Goal: Find contact information: Find contact information

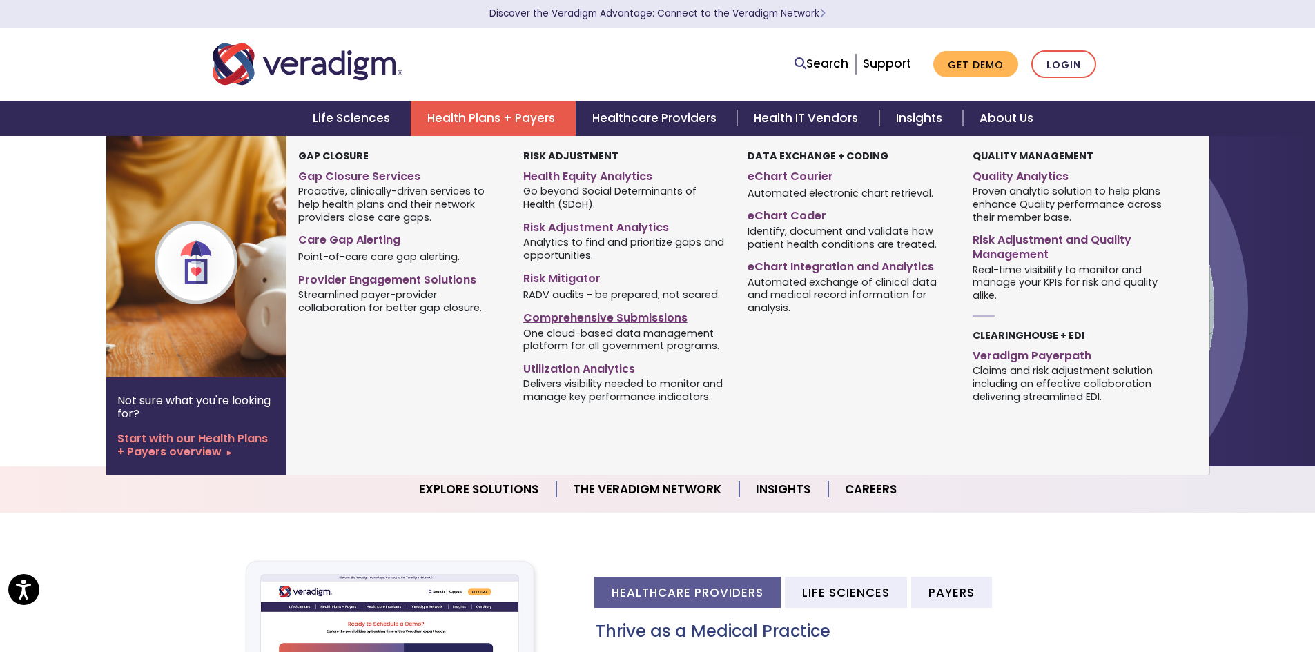
click at [603, 318] on link "Comprehensive Submissions" at bounding box center [625, 316] width 204 height 20
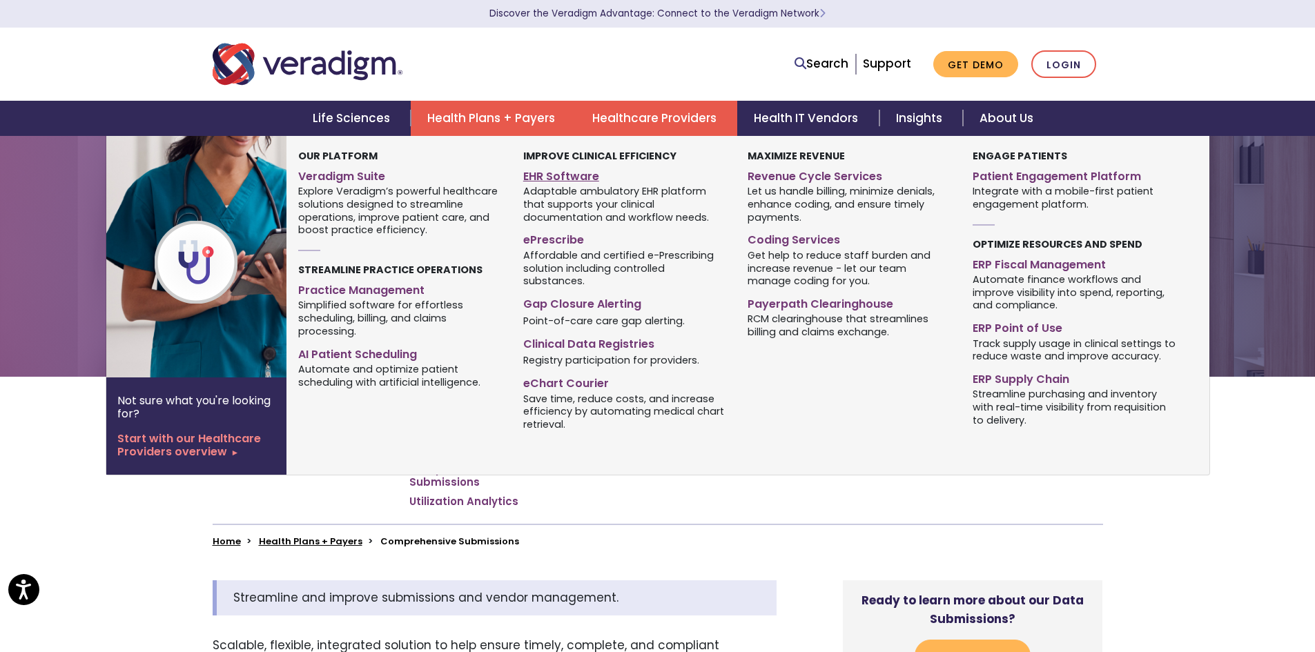
click at [576, 179] on link "EHR Software" at bounding box center [625, 174] width 204 height 20
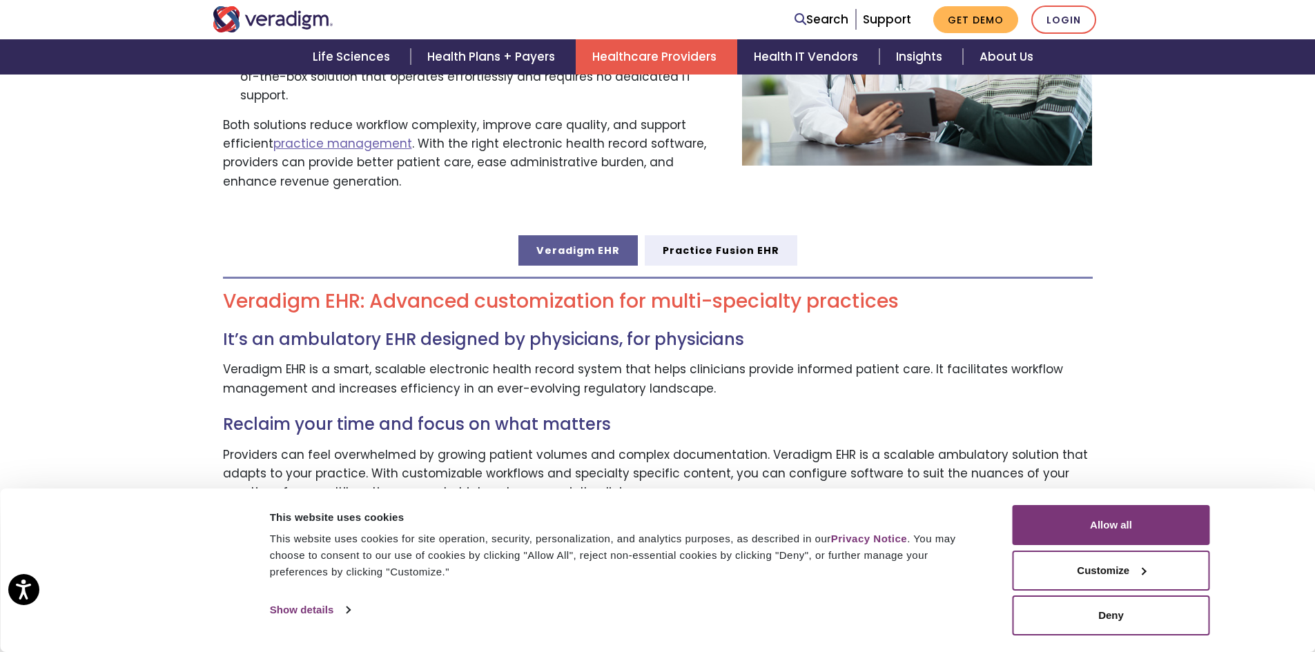
scroll to position [690, 0]
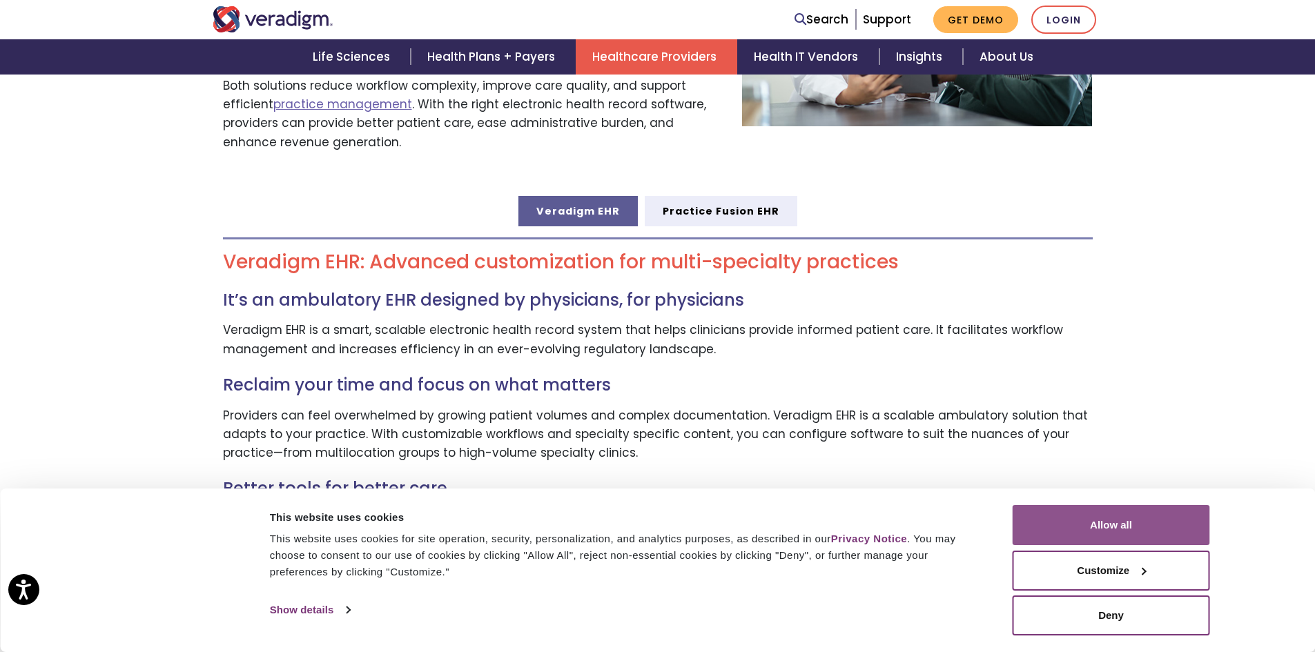
click at [1114, 527] on button "Allow all" at bounding box center [1111, 525] width 197 height 40
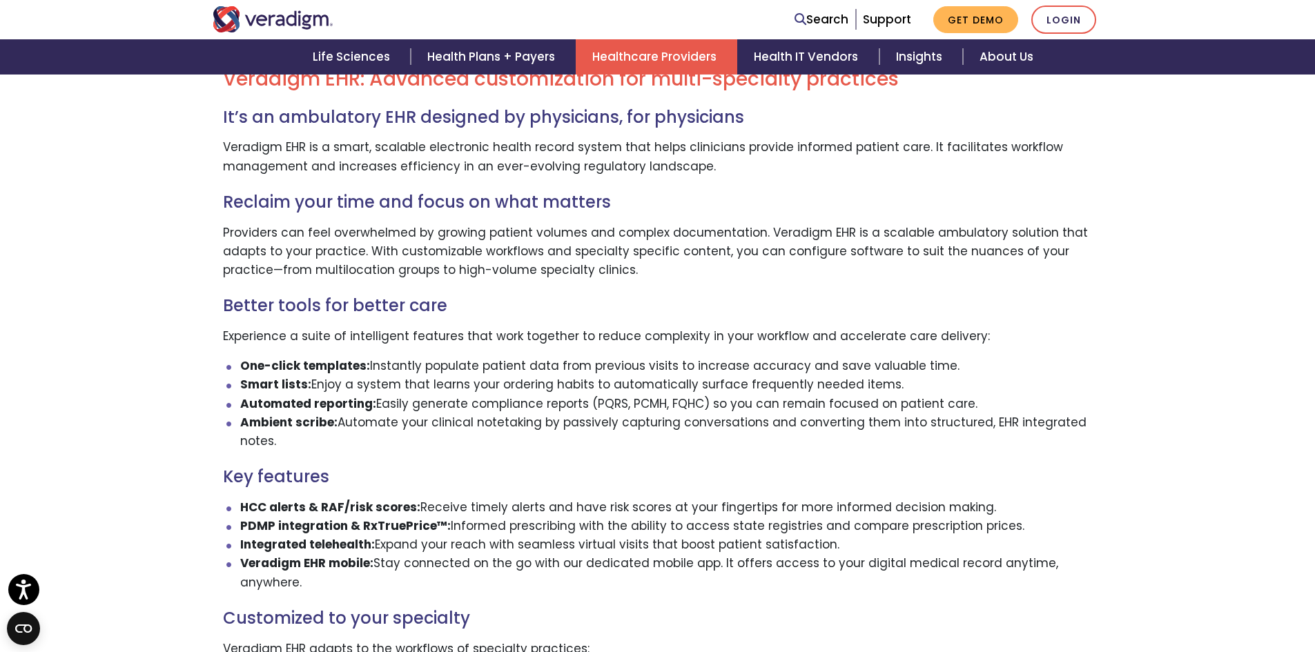
scroll to position [897, 0]
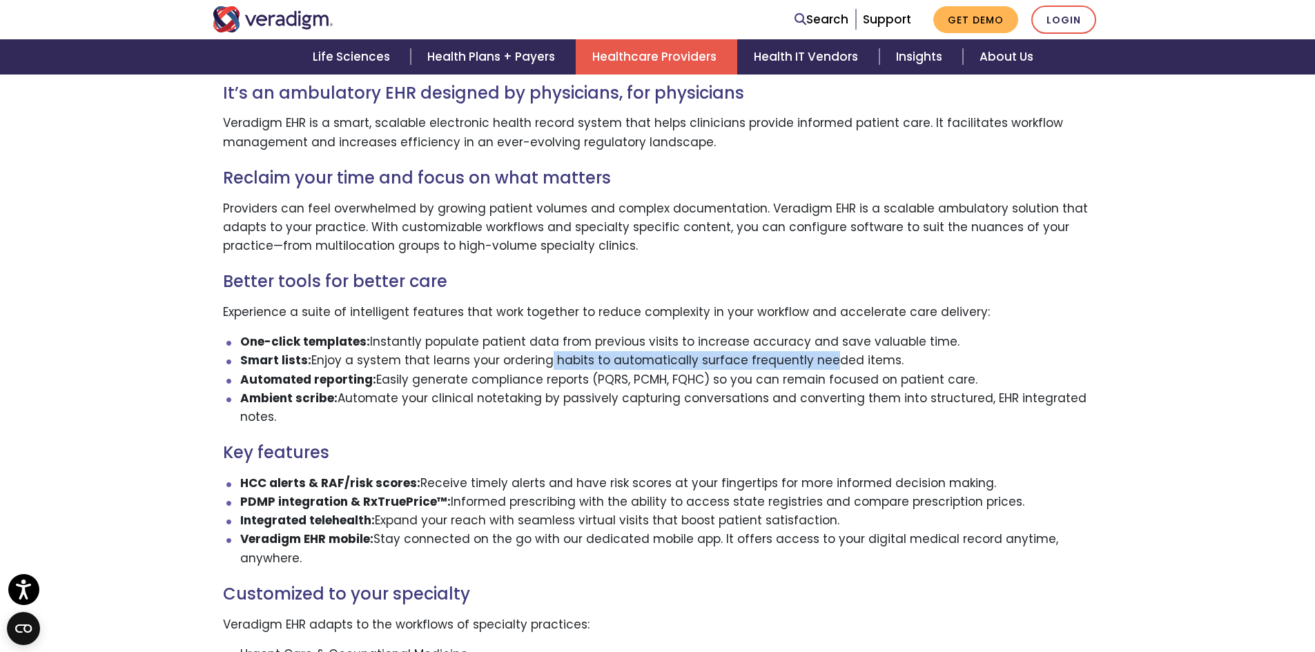
drag, startPoint x: 538, startPoint y: 350, endPoint x: 813, endPoint y: 336, distance: 275.8
click at [813, 351] on li "Smart lists: Enjoy a system that learns your ordering habits to automatically s…" at bounding box center [666, 360] width 853 height 19
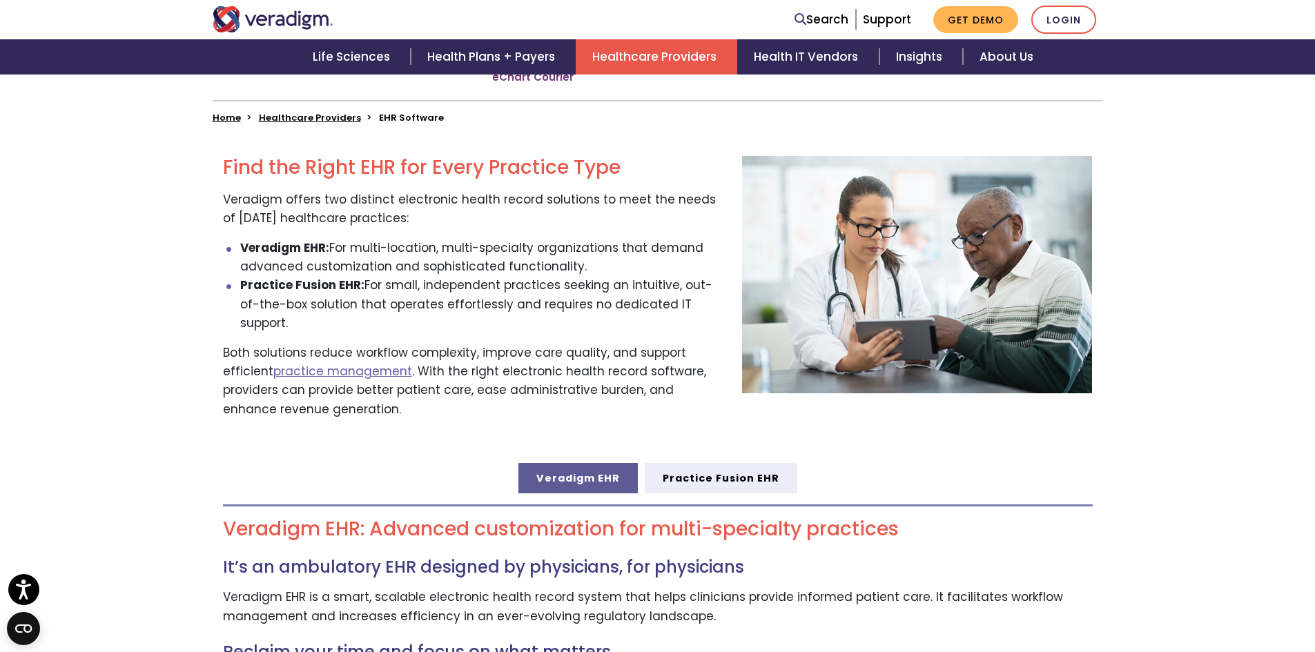
scroll to position [552, 0]
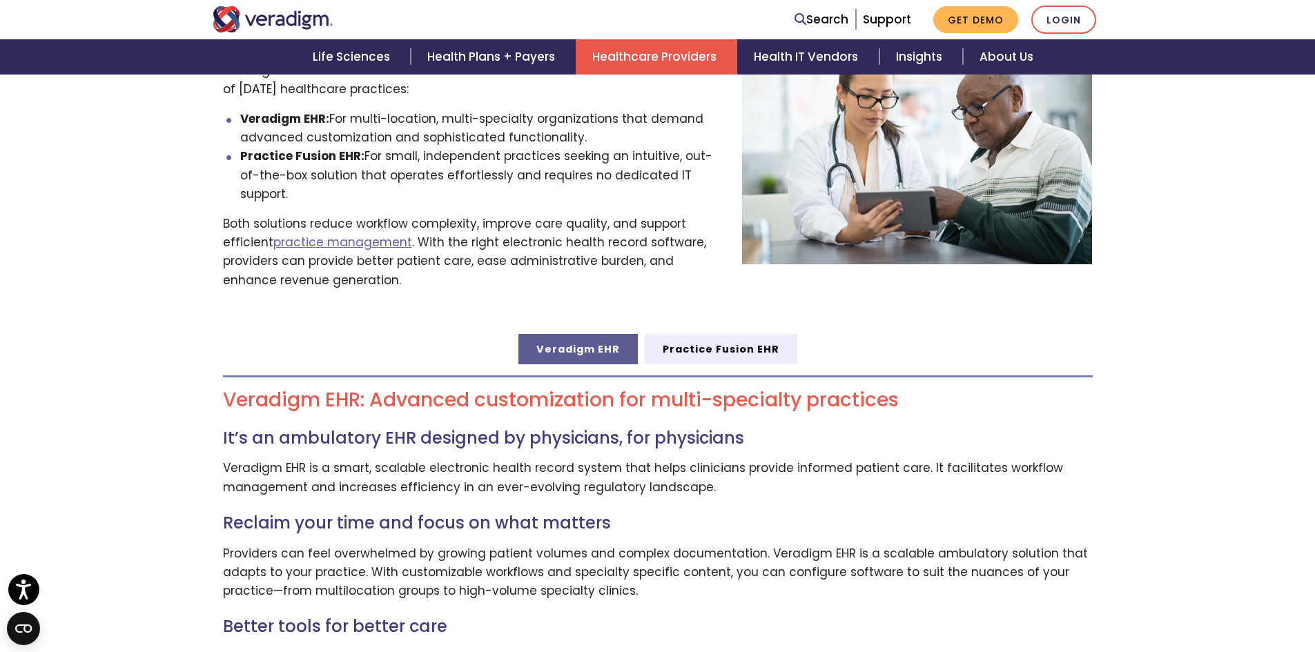
click at [588, 334] on link "Veradigm EHR" at bounding box center [577, 349] width 119 height 30
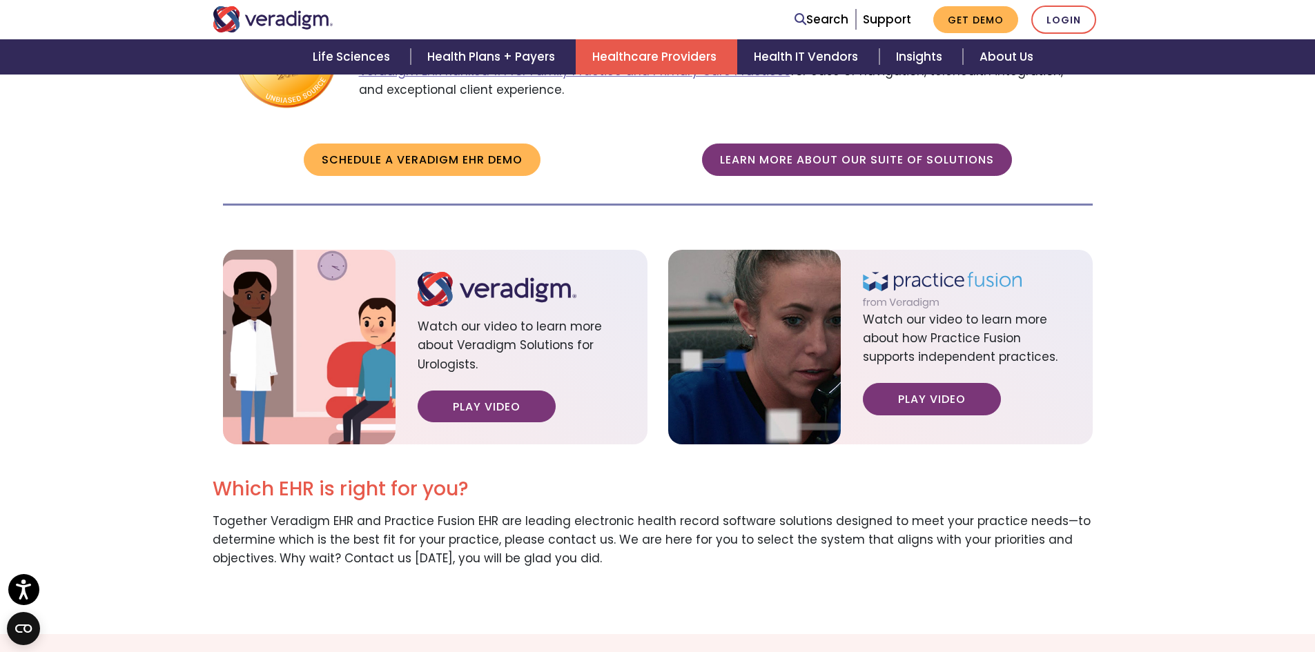
scroll to position [1657, 0]
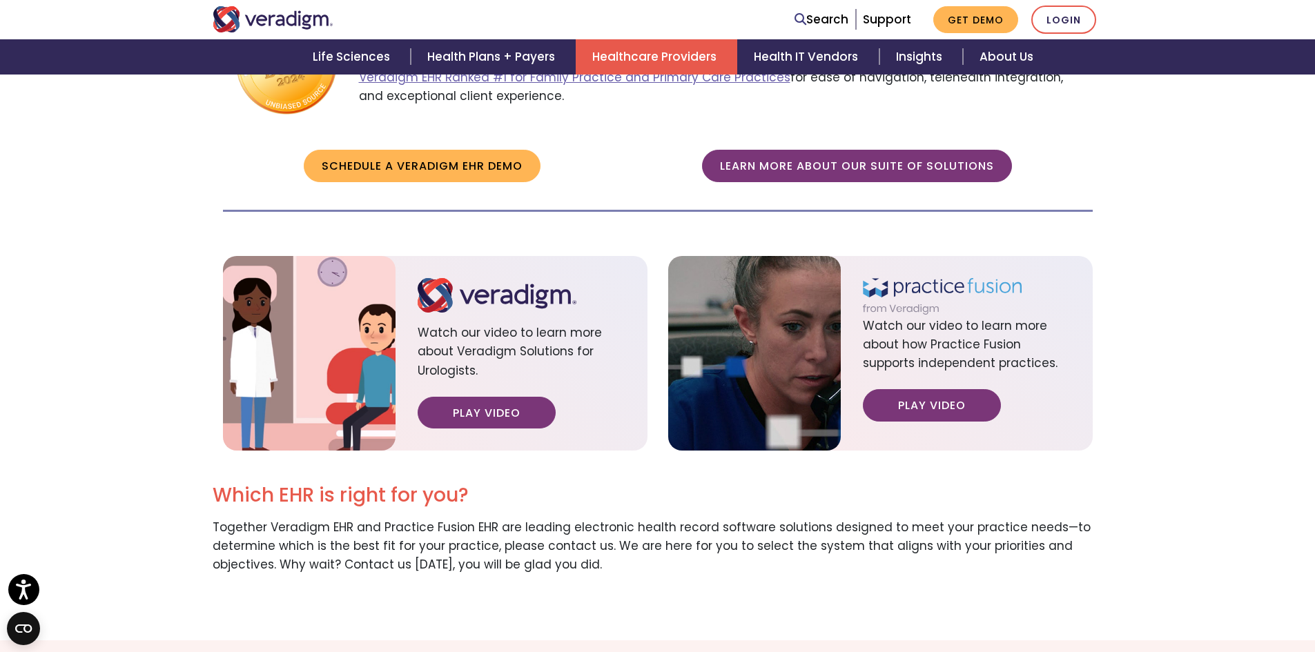
drag, startPoint x: 504, startPoint y: 394, endPoint x: 565, endPoint y: 515, distance: 135.5
click at [565, 518] on p "Together Veradigm EHR and Practice Fusion EHR are leading electronic health rec…" at bounding box center [658, 546] width 891 height 57
click at [503, 397] on link "Play Video" at bounding box center [487, 413] width 138 height 32
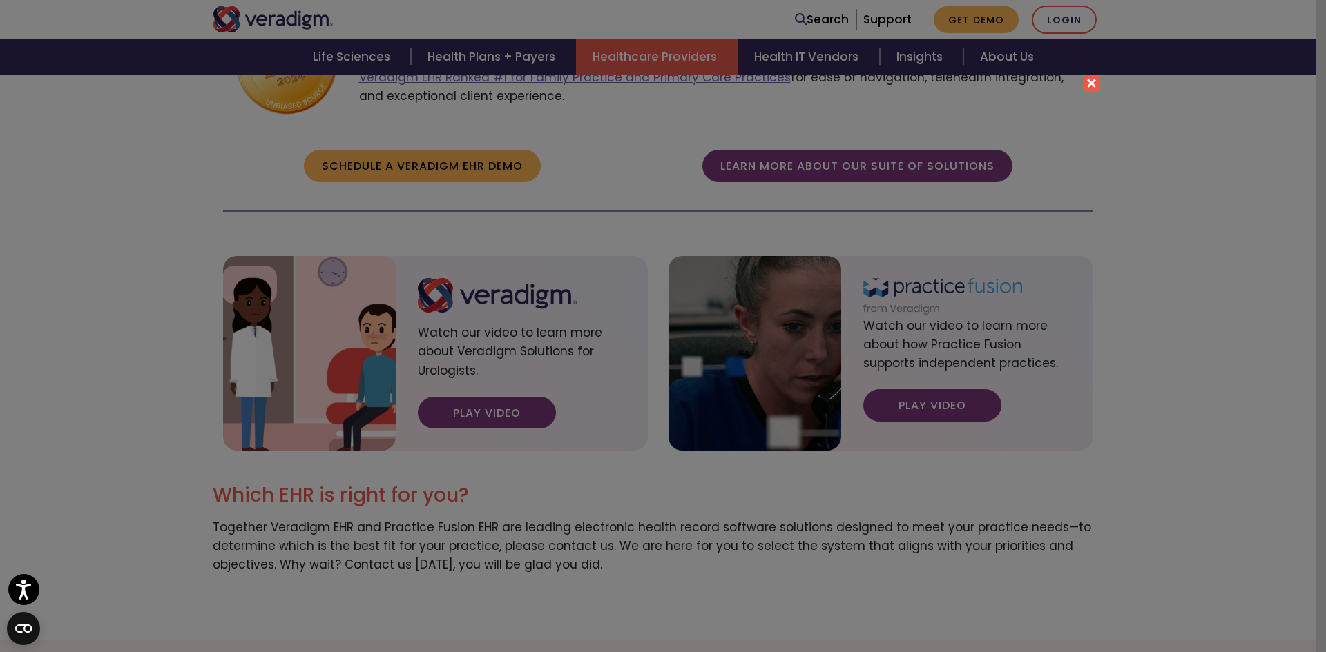
click at [1094, 83] on button "Close" at bounding box center [1091, 83] width 17 height 17
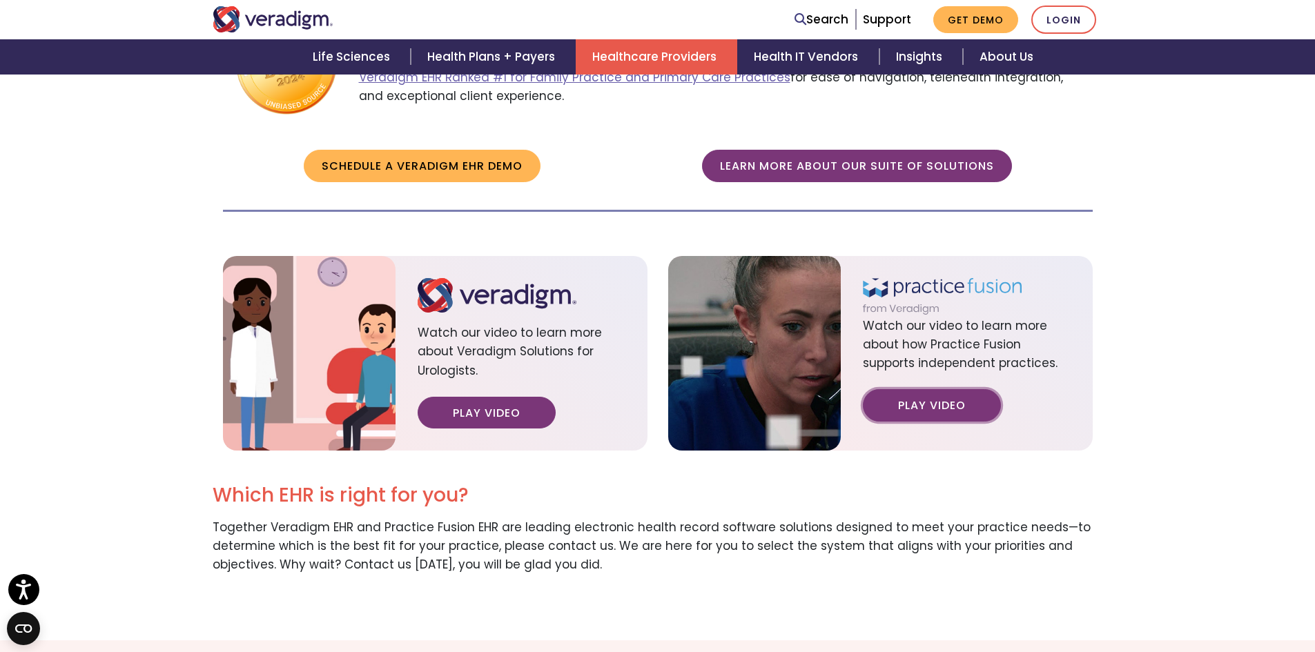
click at [947, 389] on link "Play Video" at bounding box center [932, 405] width 138 height 32
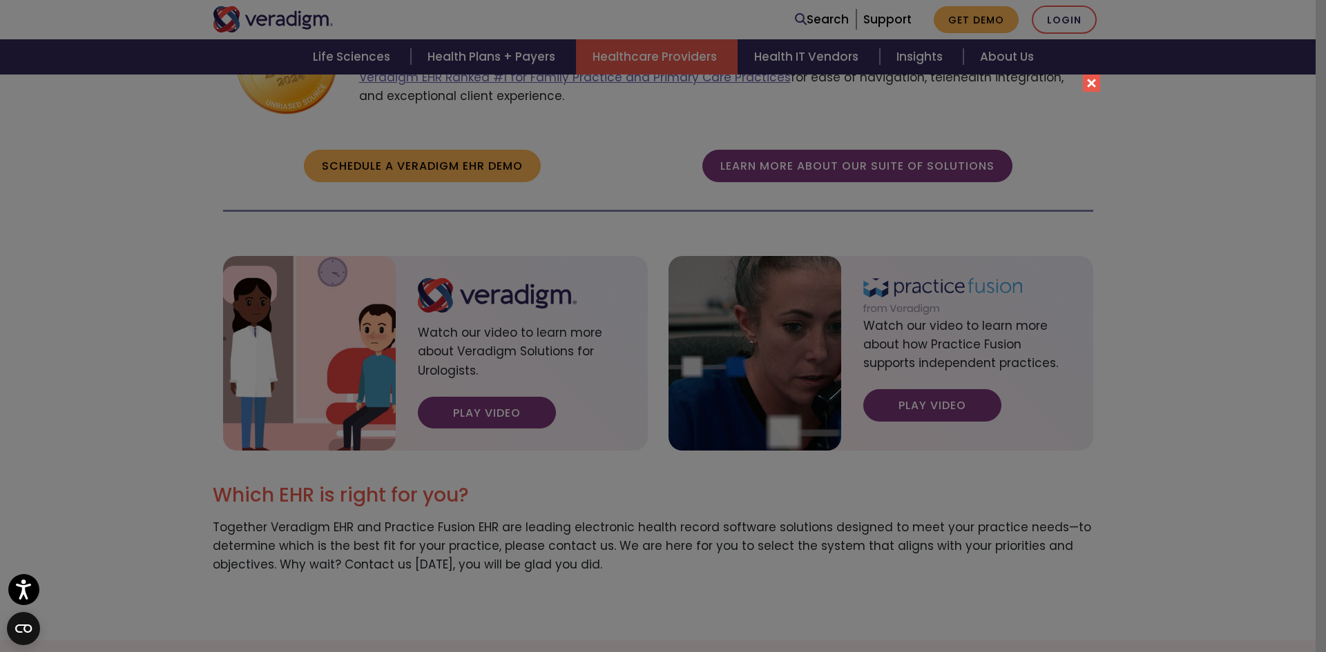
click at [1096, 84] on button "Close" at bounding box center [1091, 83] width 17 height 17
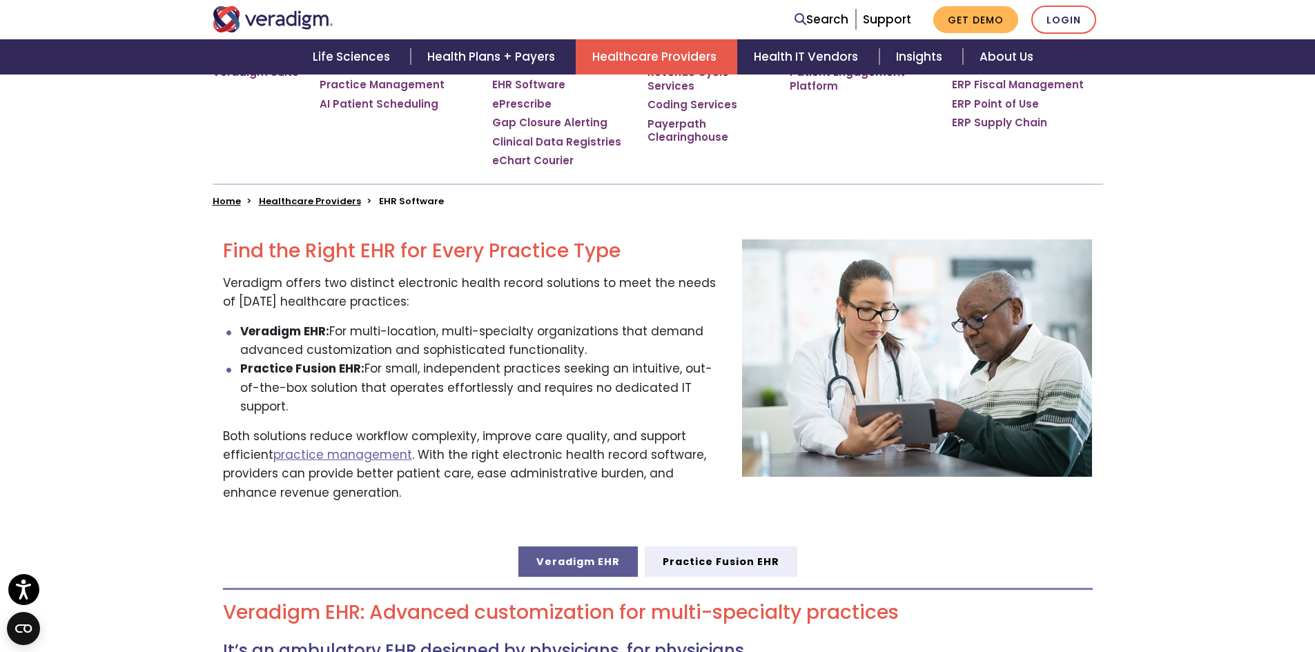
scroll to position [313, 0]
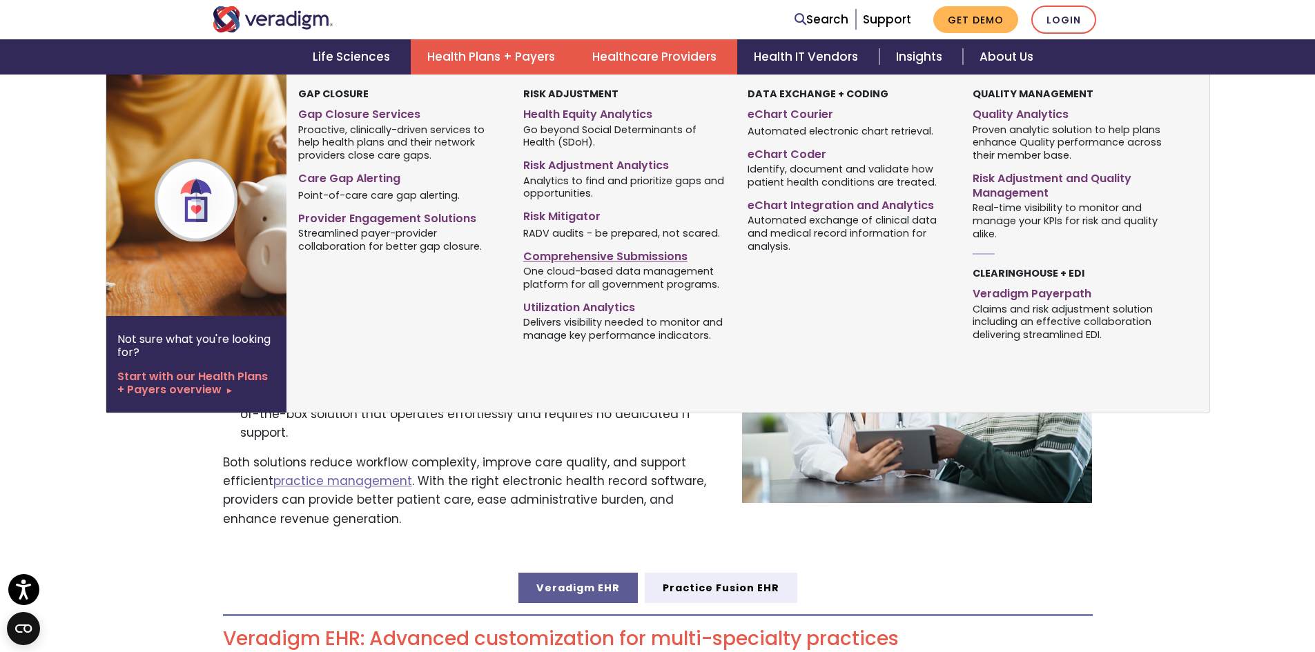
click at [580, 250] on link "Comprehensive Submissions" at bounding box center [625, 254] width 204 height 20
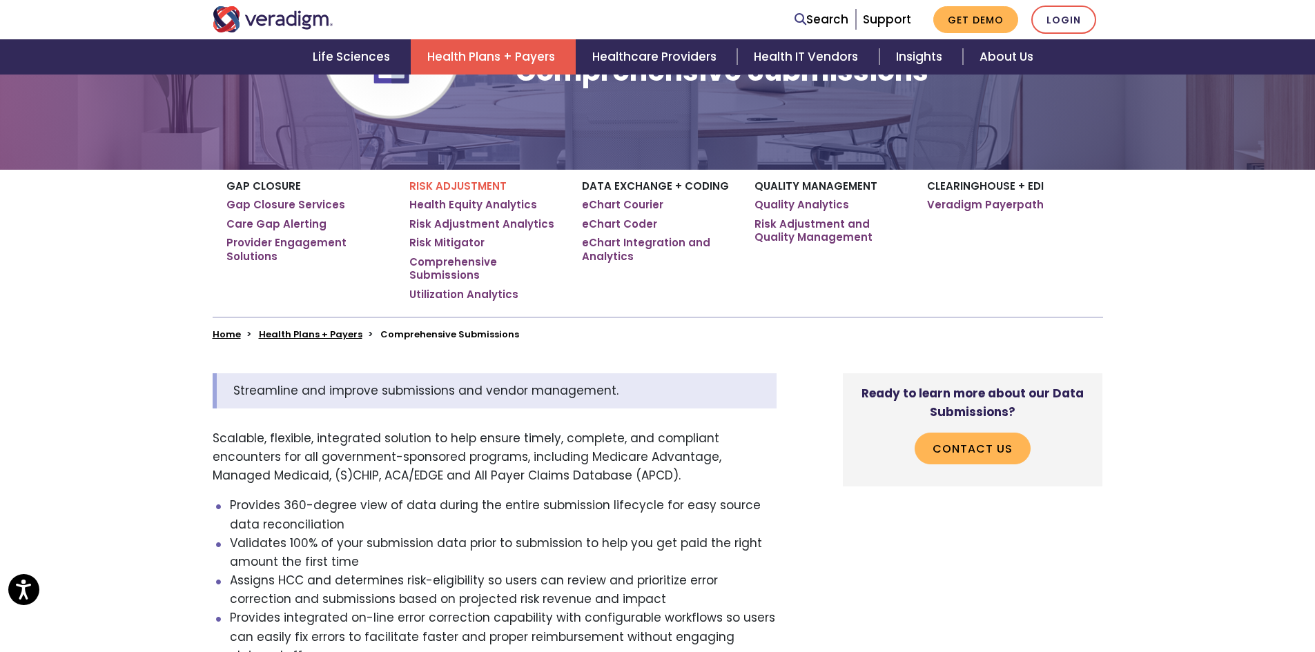
scroll to position [138, 0]
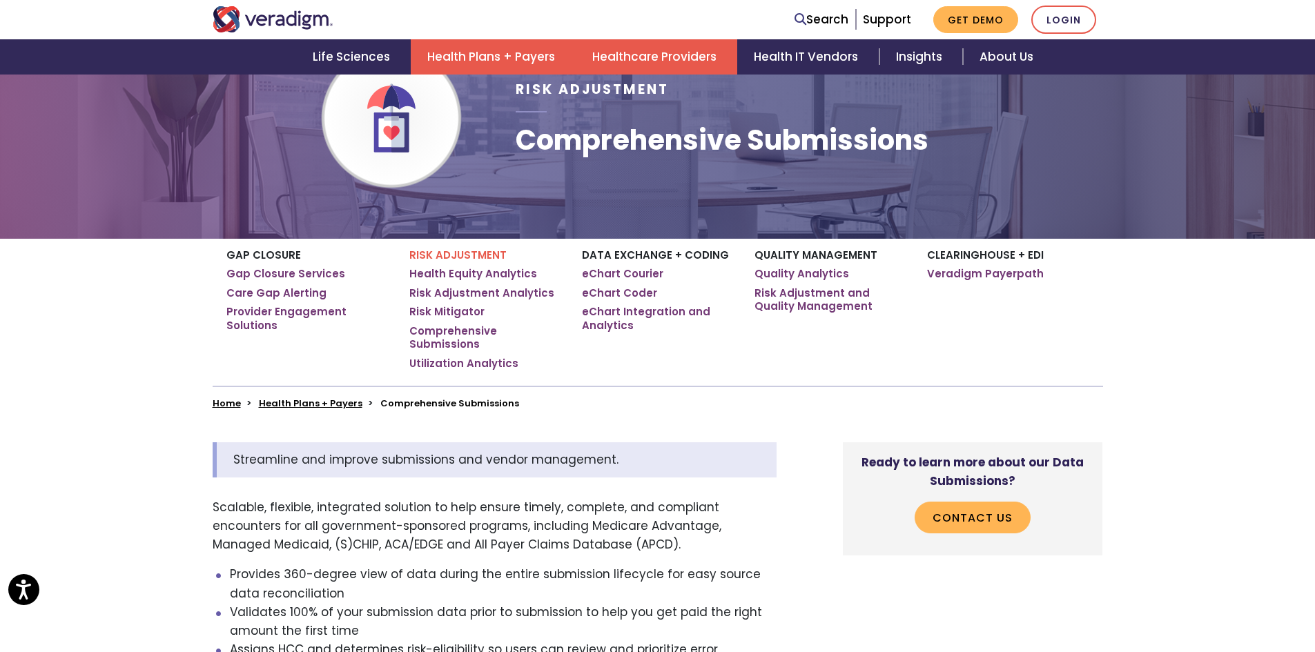
click at [650, 56] on link "Healthcare Providers" at bounding box center [657, 56] width 162 height 35
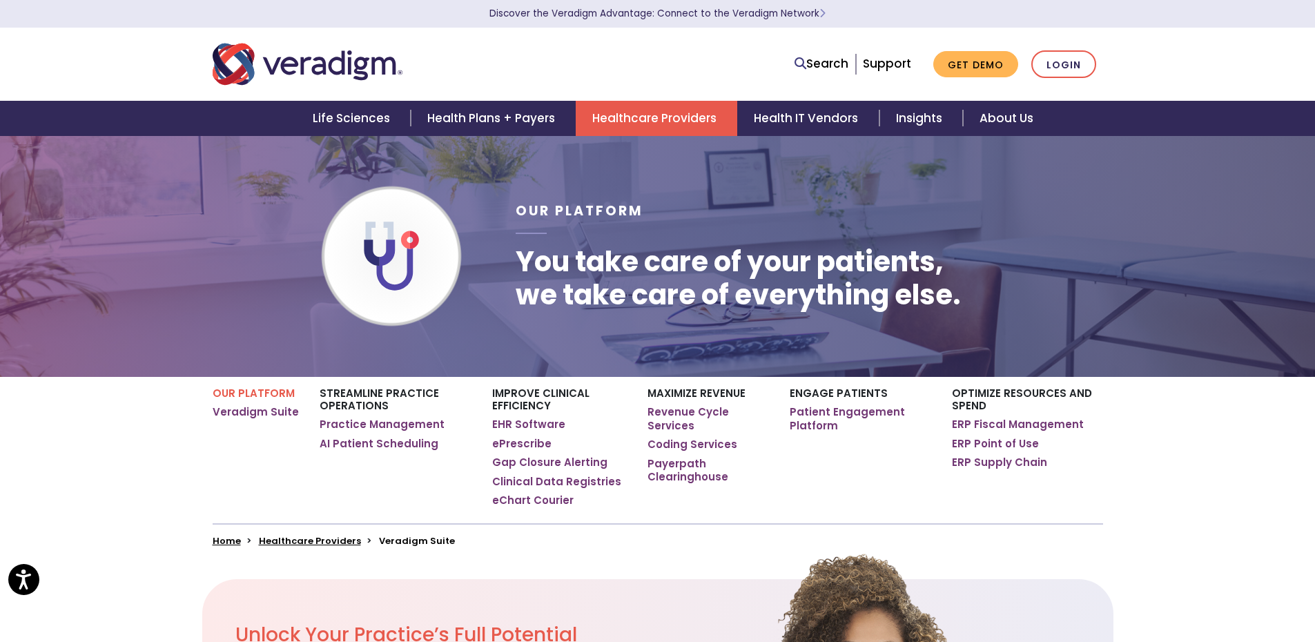
click at [630, 103] on link "Healthcare Providers" at bounding box center [657, 118] width 162 height 35
click at [630, 121] on link "Healthcare Providers" at bounding box center [657, 118] width 162 height 35
click at [629, 122] on link "Healthcare Providers" at bounding box center [657, 118] width 162 height 35
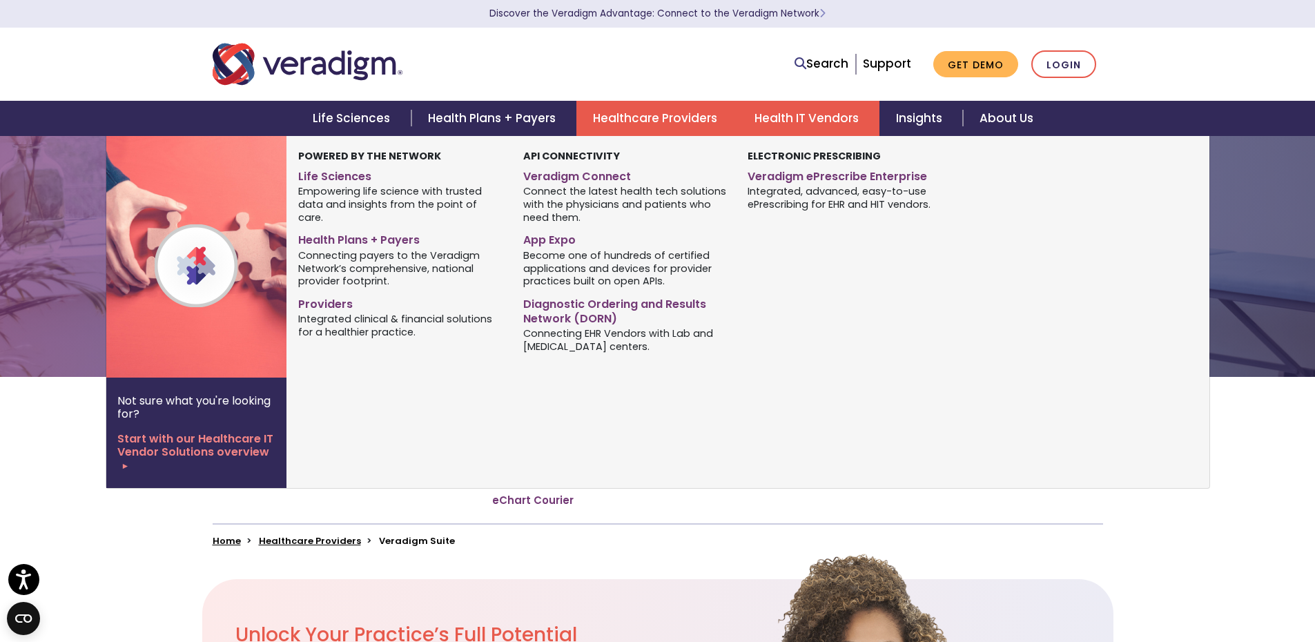
click at [764, 113] on link "Health IT Vendors" at bounding box center [809, 118] width 142 height 35
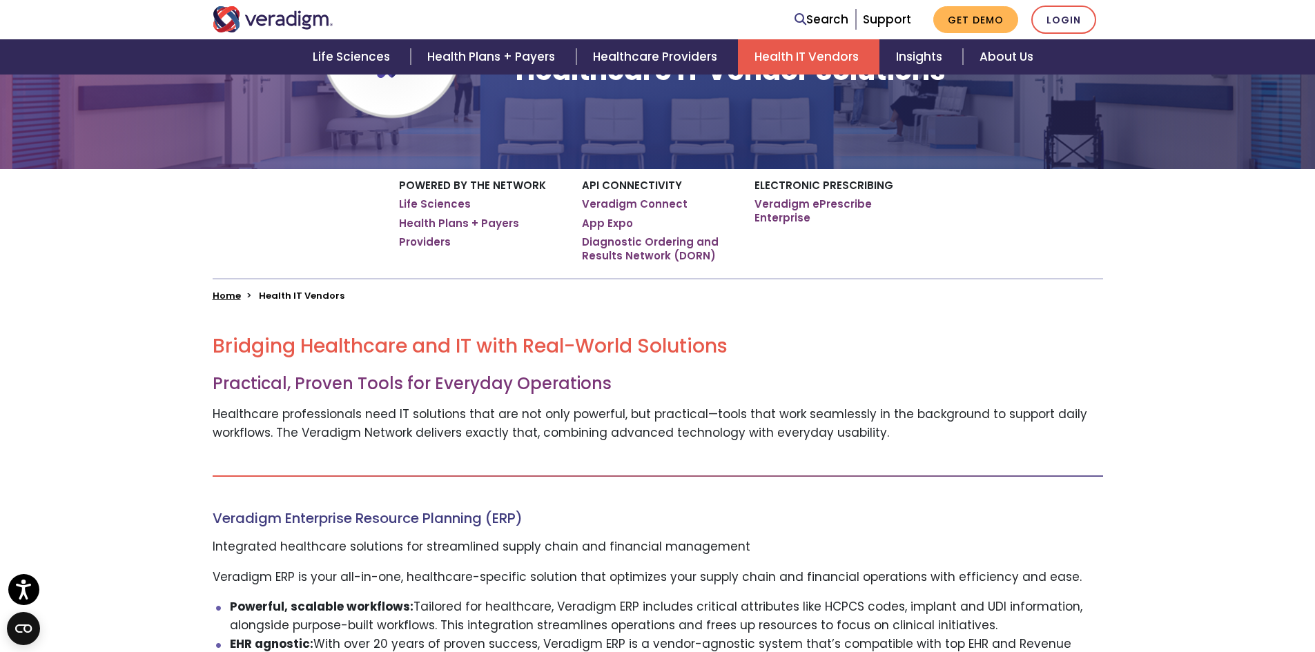
scroll to position [207, 0]
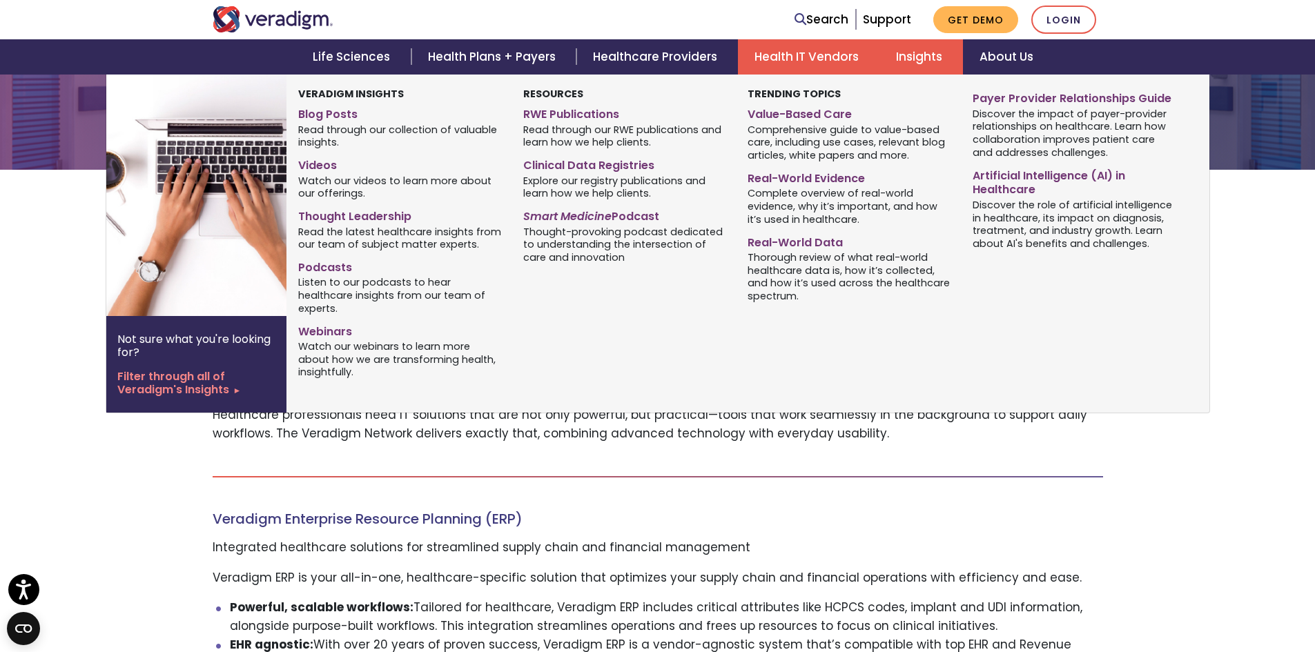
click at [922, 59] on link "Insights" at bounding box center [922, 56] width 84 height 35
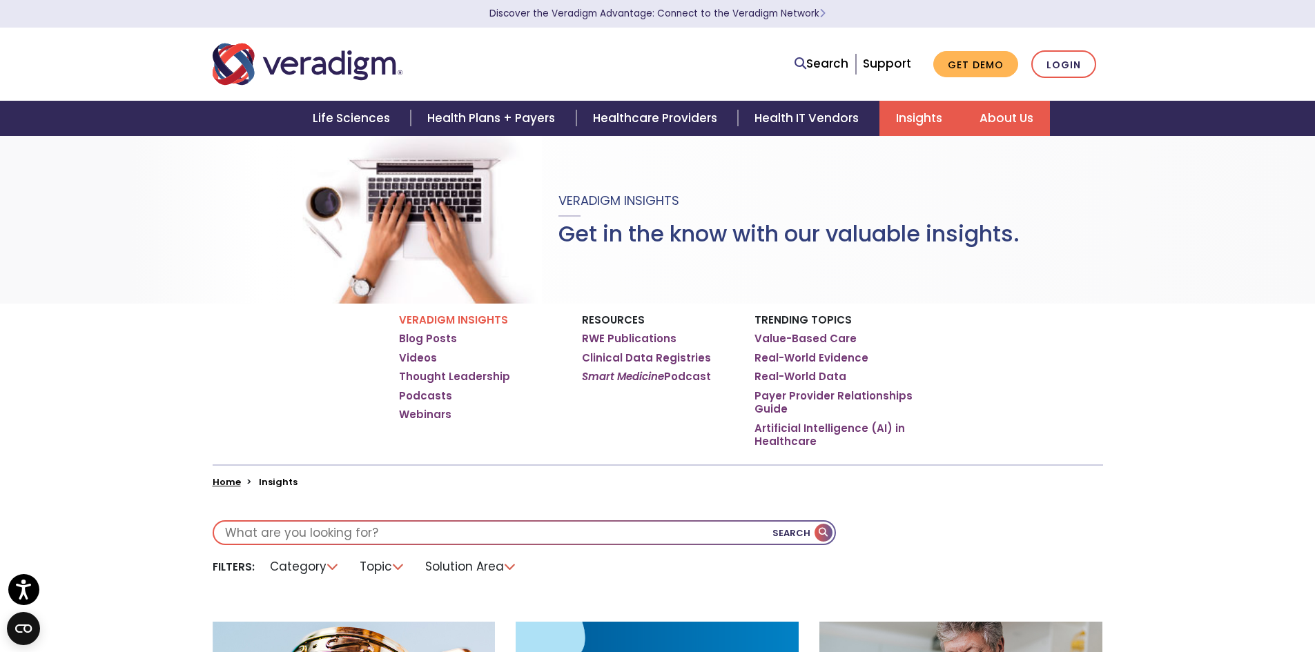
click at [1012, 118] on link "About Us" at bounding box center [1006, 118] width 87 height 35
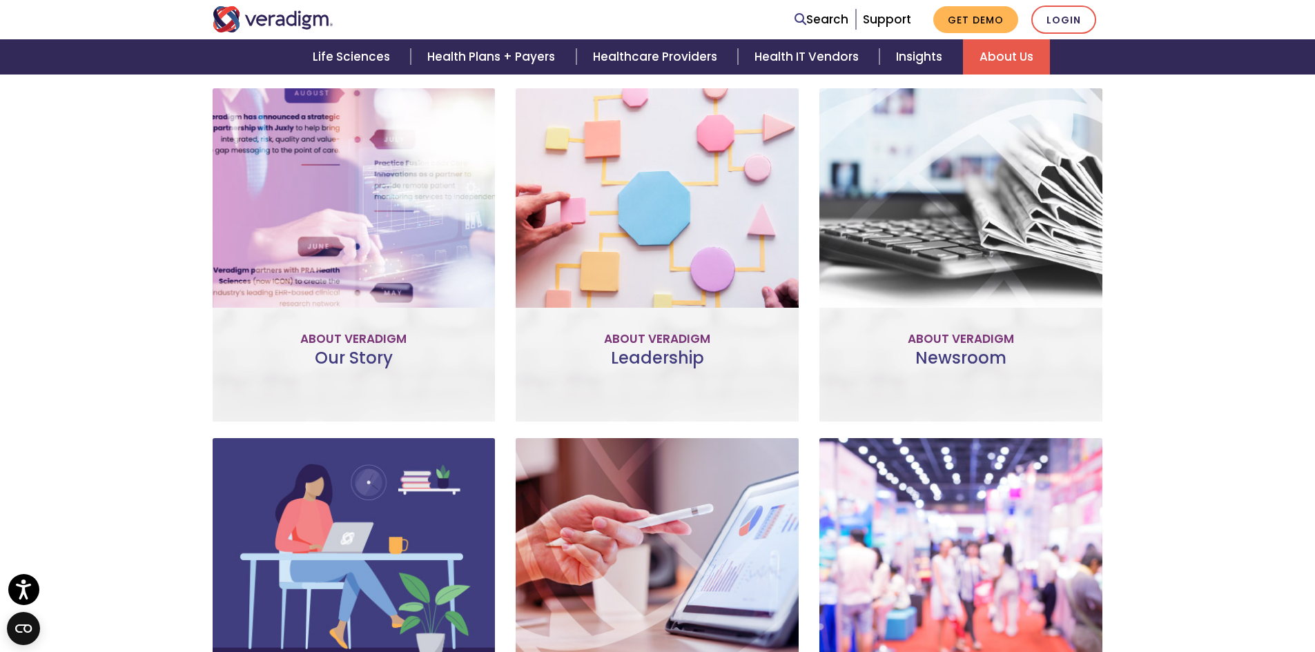
scroll to position [1034, 0]
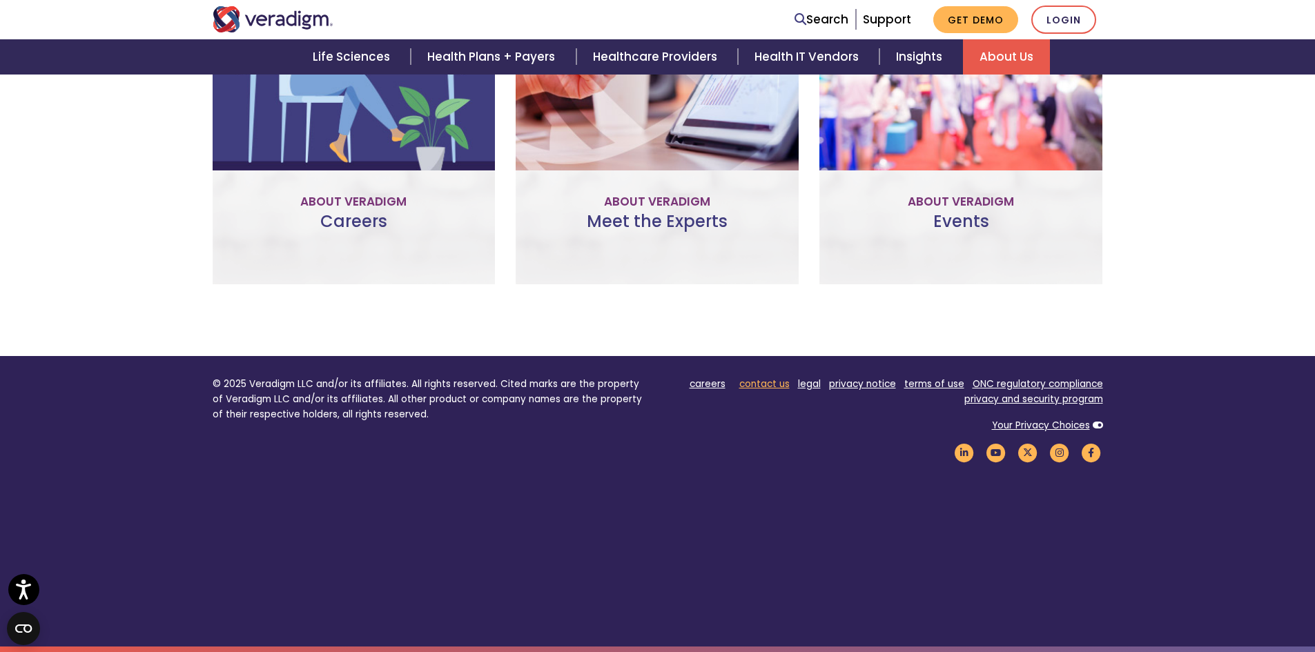
click at [766, 385] on link "contact us" at bounding box center [764, 384] width 50 height 13
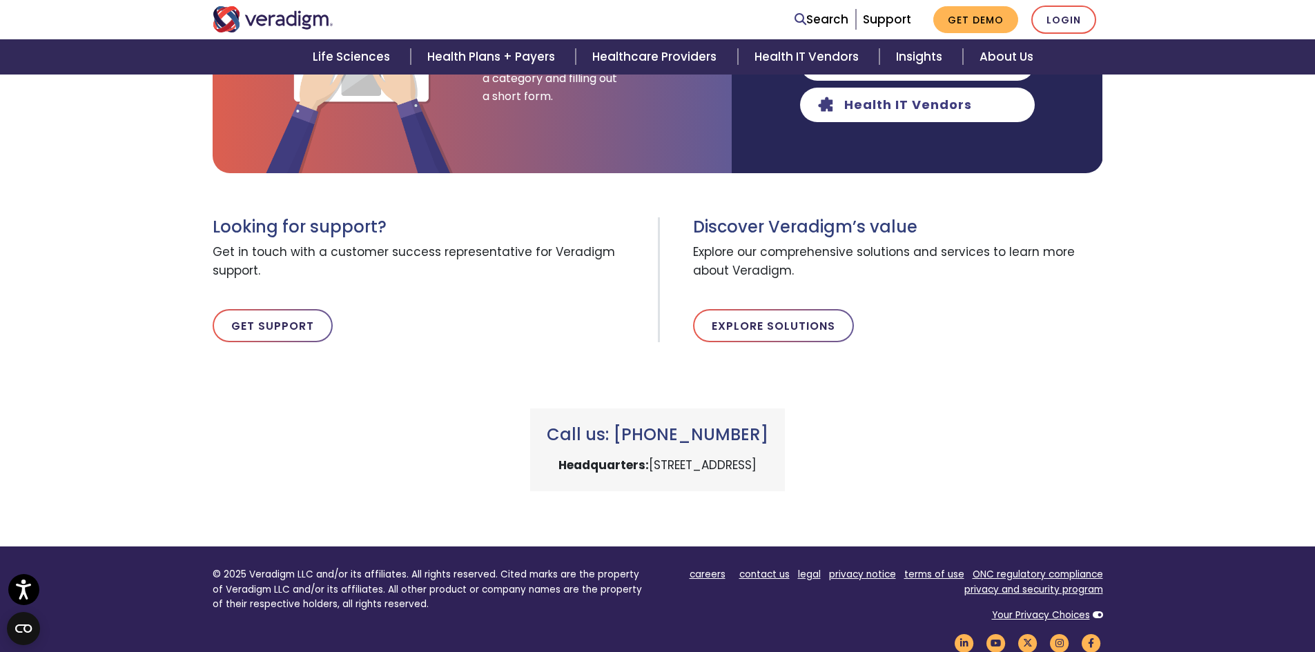
scroll to position [414, 0]
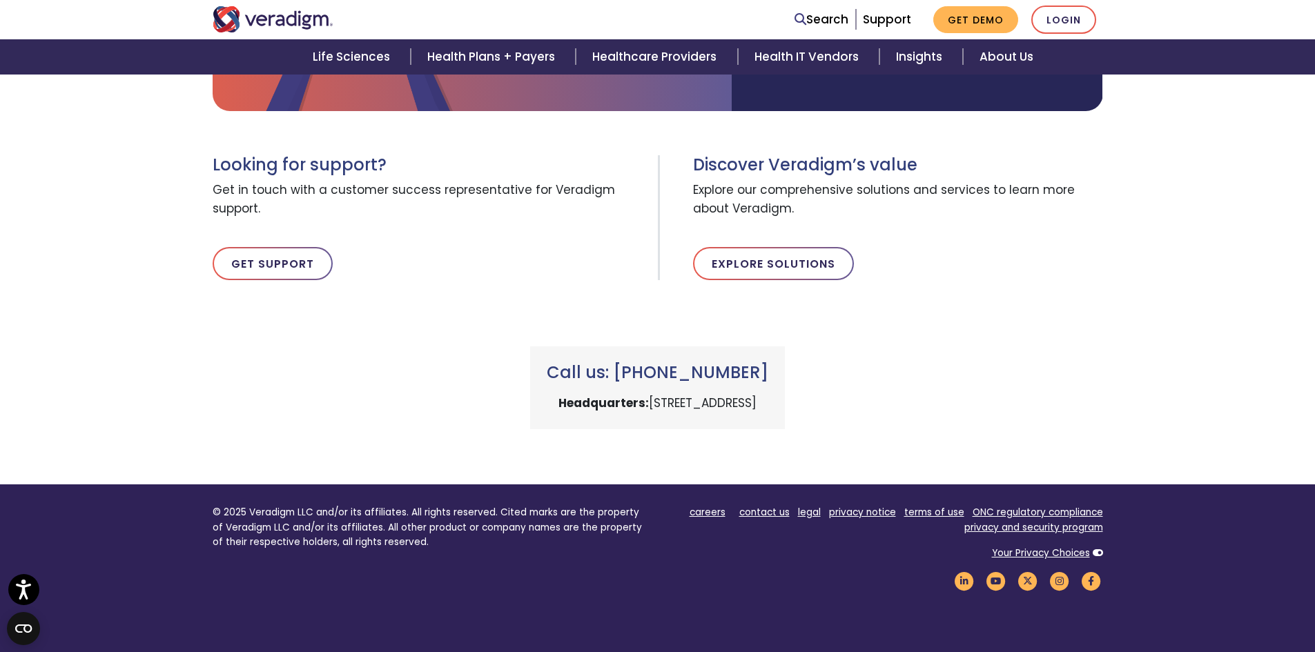
drag, startPoint x: 560, startPoint y: 400, endPoint x: 872, endPoint y: 413, distance: 312.3
click at [872, 413] on div "Call us: +1 (800) 877-5678 Headquarters: 222 W Merchandise Mart Plaza, Chicago,…" at bounding box center [657, 371] width 911 height 116
copy p "222 W Merchandise Mart Plaza, Chicago, IL 60654"
click at [950, 369] on div "Call us: +1 (800) 877-5678 Headquarters: 222 W Merchandise Mart Plaza, Chicago,…" at bounding box center [657, 371] width 911 height 116
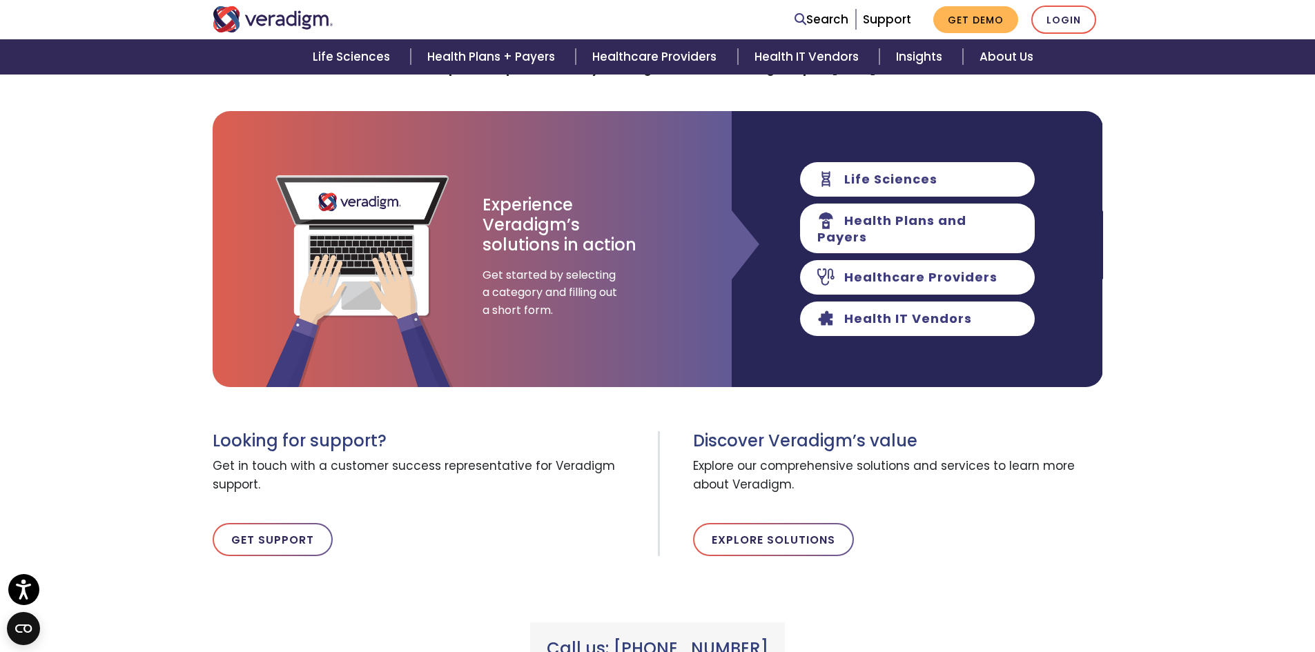
scroll to position [0, 0]
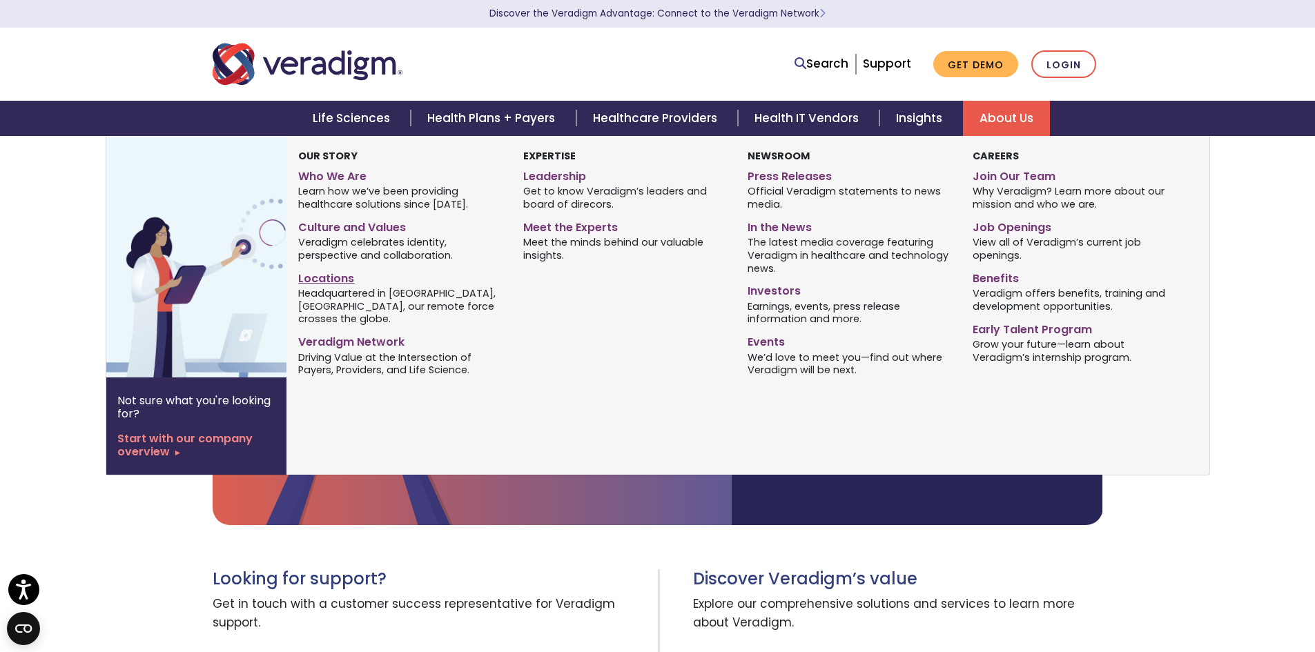
click at [338, 280] on link "Locations" at bounding box center [400, 276] width 204 height 20
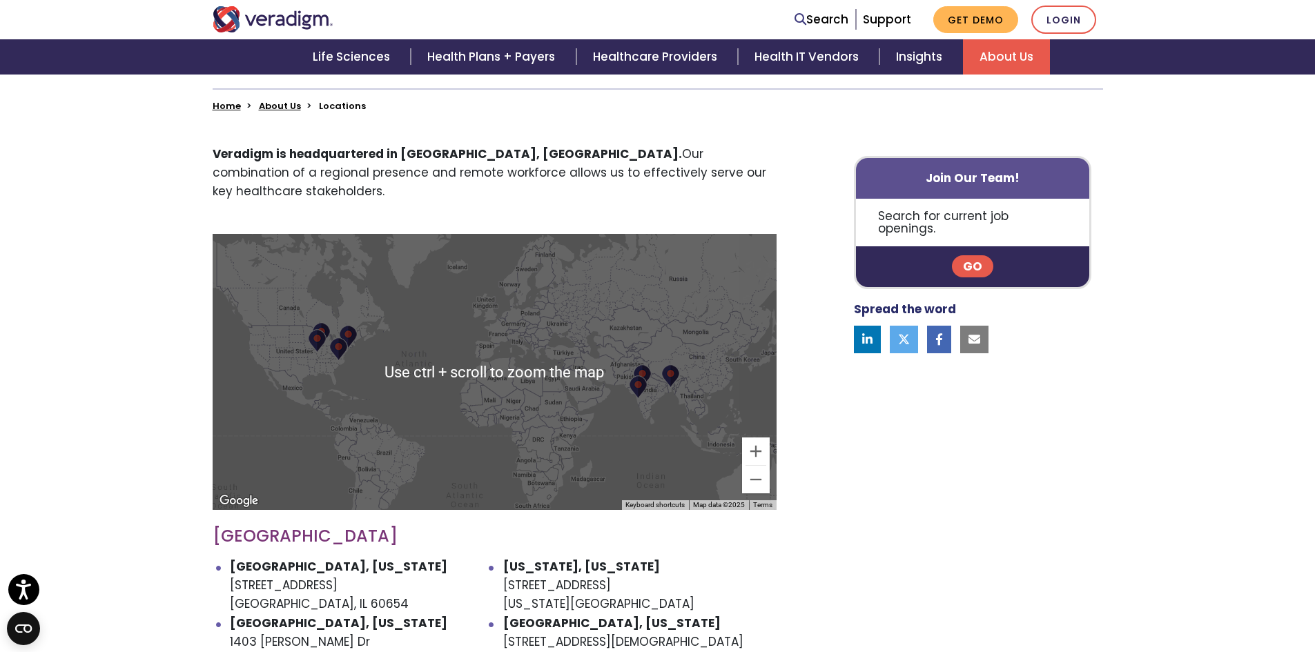
scroll to position [345, 0]
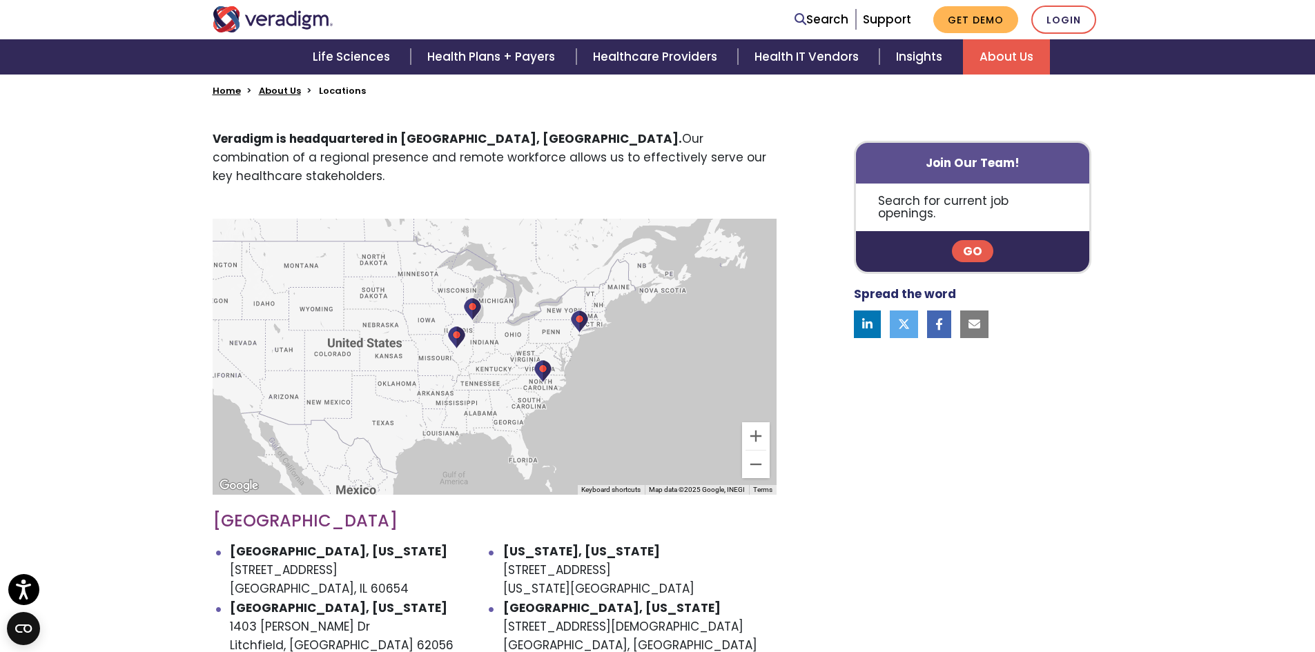
drag, startPoint x: 313, startPoint y: 337, endPoint x: 462, endPoint y: 356, distance: 150.4
click at [462, 356] on div at bounding box center [495, 357] width 564 height 276
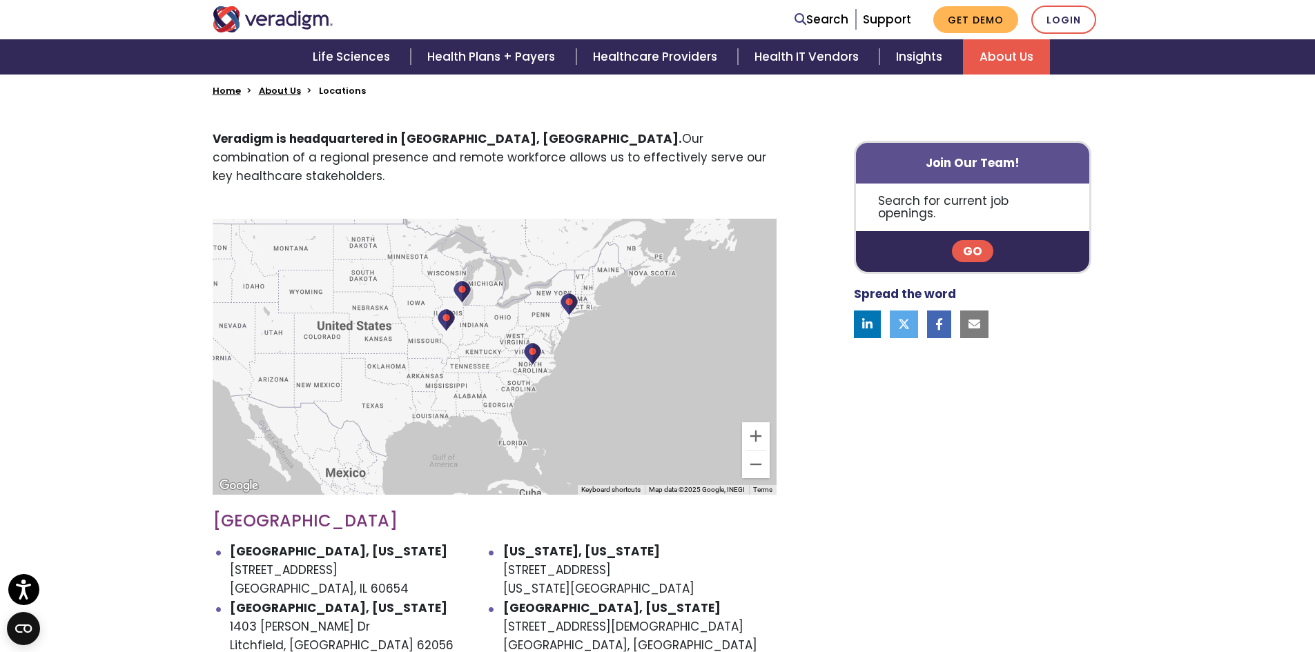
drag, startPoint x: 349, startPoint y: 367, endPoint x: 343, endPoint y: 350, distance: 18.1
click at [343, 350] on div at bounding box center [495, 357] width 564 height 276
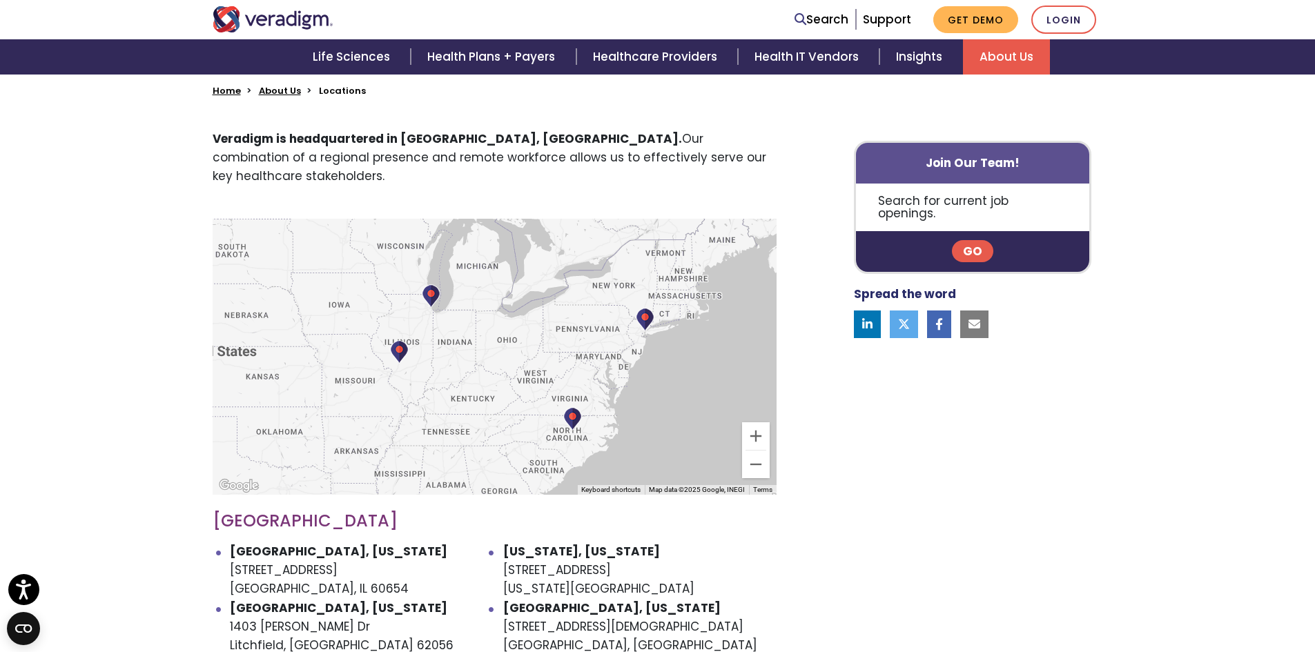
drag, startPoint x: 453, startPoint y: 333, endPoint x: 406, endPoint y: 365, distance: 56.7
click at [406, 365] on div at bounding box center [495, 357] width 564 height 276
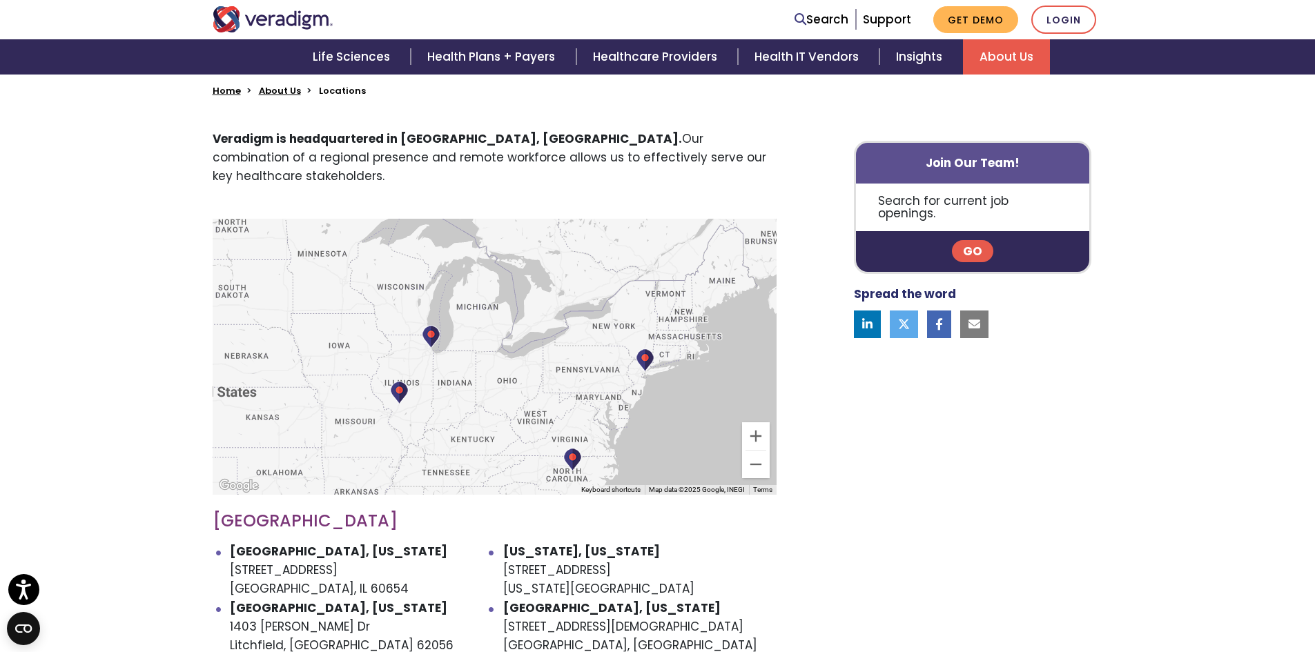
drag, startPoint x: 456, startPoint y: 295, endPoint x: 456, endPoint y: 326, distance: 31.1
click at [456, 326] on div at bounding box center [495, 357] width 564 height 276
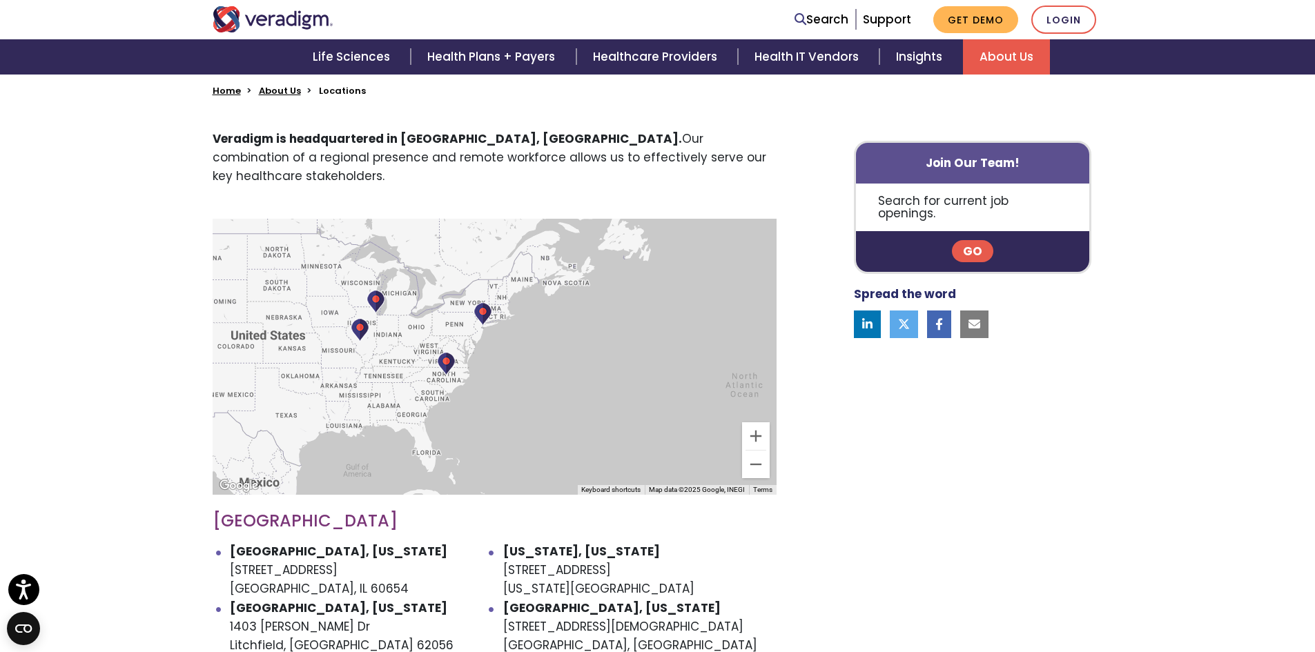
drag, startPoint x: 467, startPoint y: 419, endPoint x: 391, endPoint y: 304, distance: 138.1
click at [391, 304] on div at bounding box center [495, 357] width 564 height 276
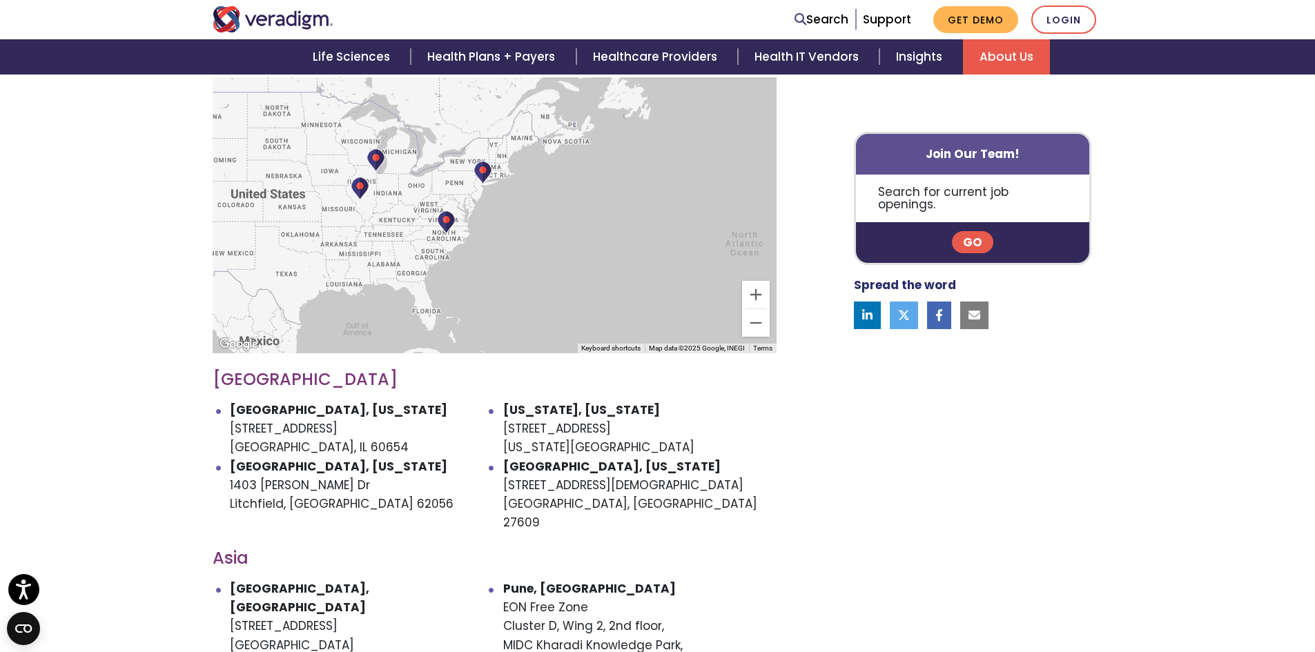
scroll to position [483, 0]
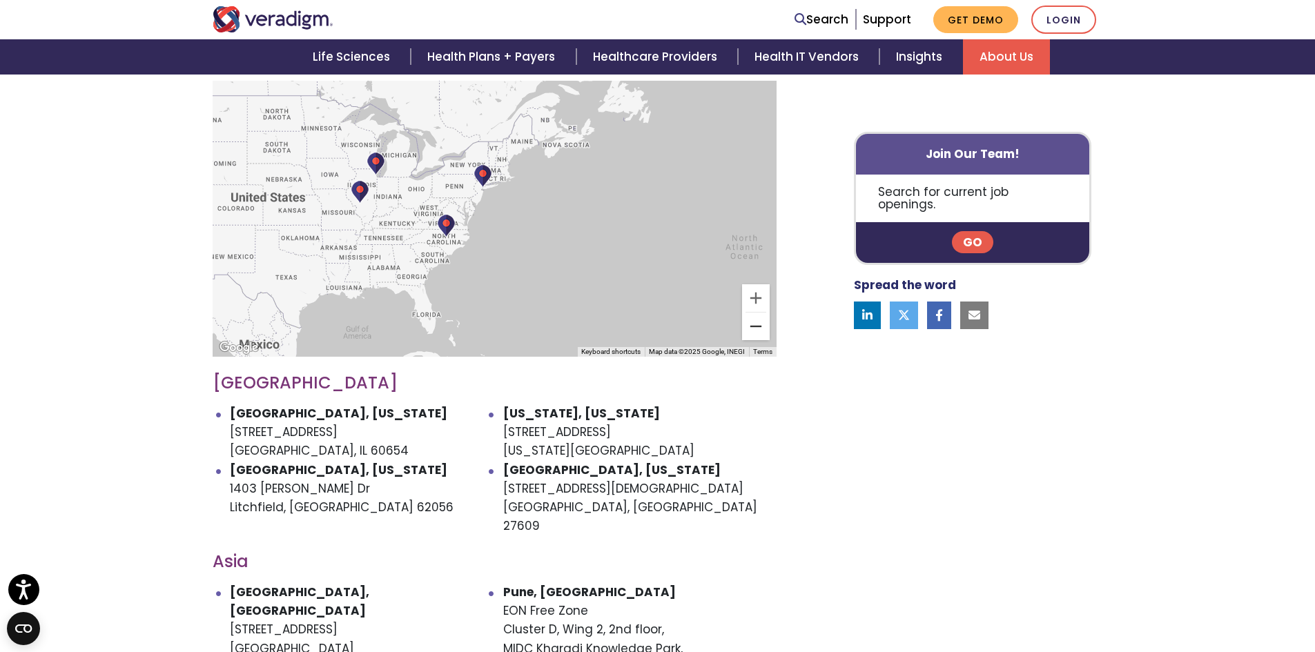
click at [755, 313] on button "Zoom out" at bounding box center [756, 327] width 28 height 28
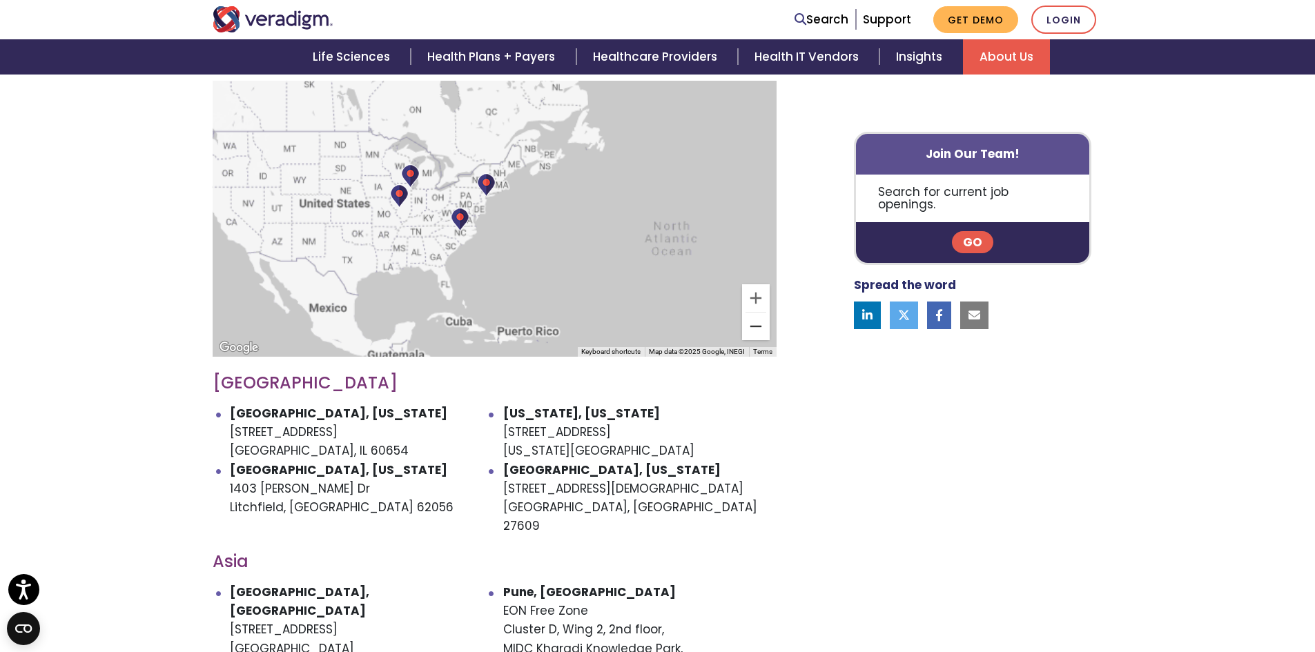
click at [755, 313] on button "Zoom out" at bounding box center [756, 327] width 28 height 28
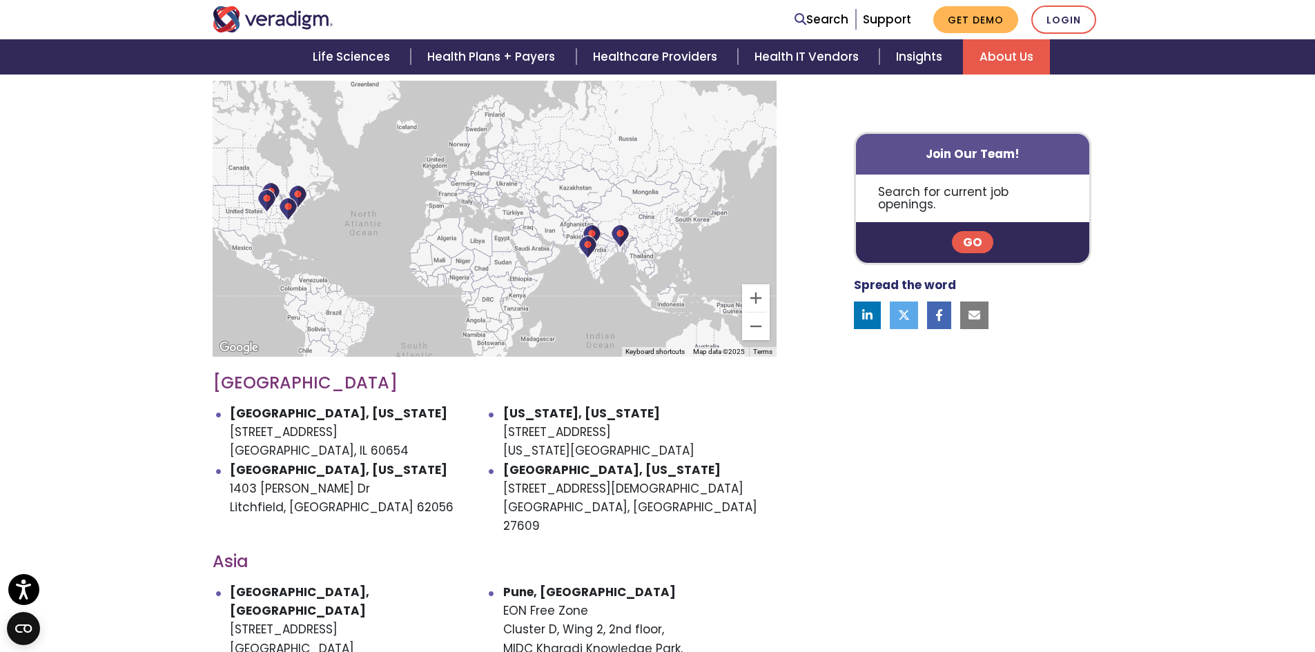
drag, startPoint x: 685, startPoint y: 265, endPoint x: 483, endPoint y: 261, distance: 202.3
click at [483, 261] on div at bounding box center [495, 219] width 564 height 276
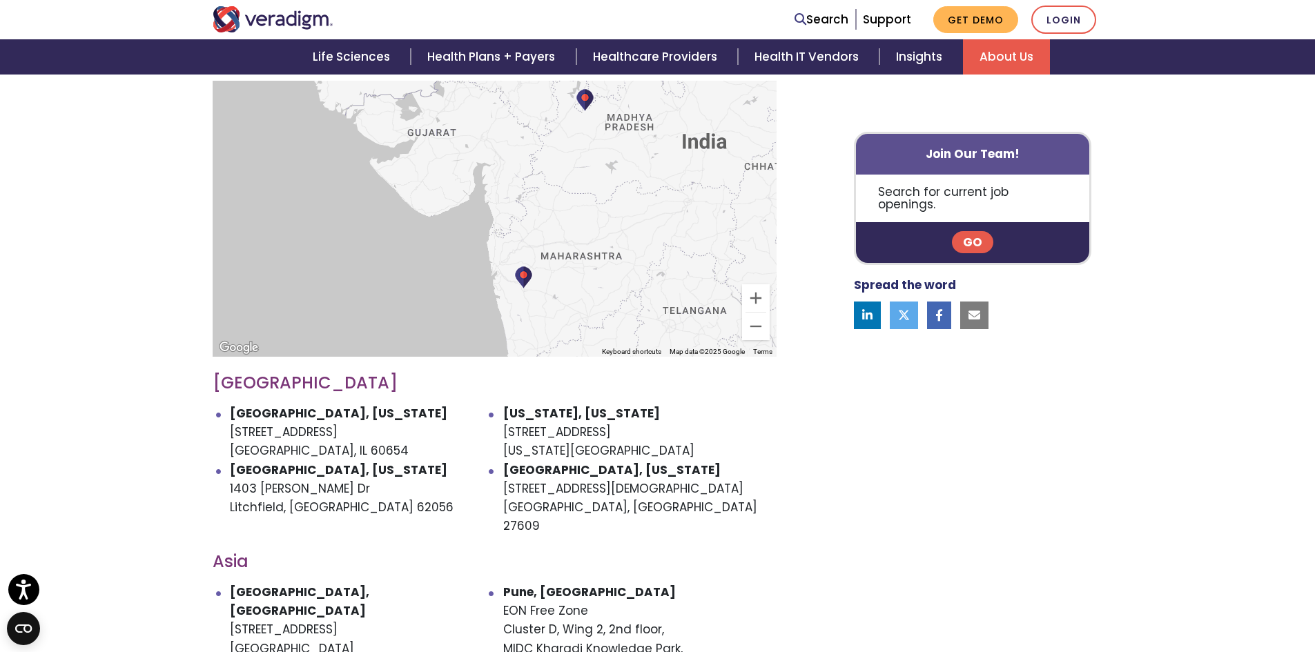
drag, startPoint x: 629, startPoint y: 191, endPoint x: 596, endPoint y: 204, distance: 35.4
click at [596, 204] on div at bounding box center [495, 219] width 564 height 276
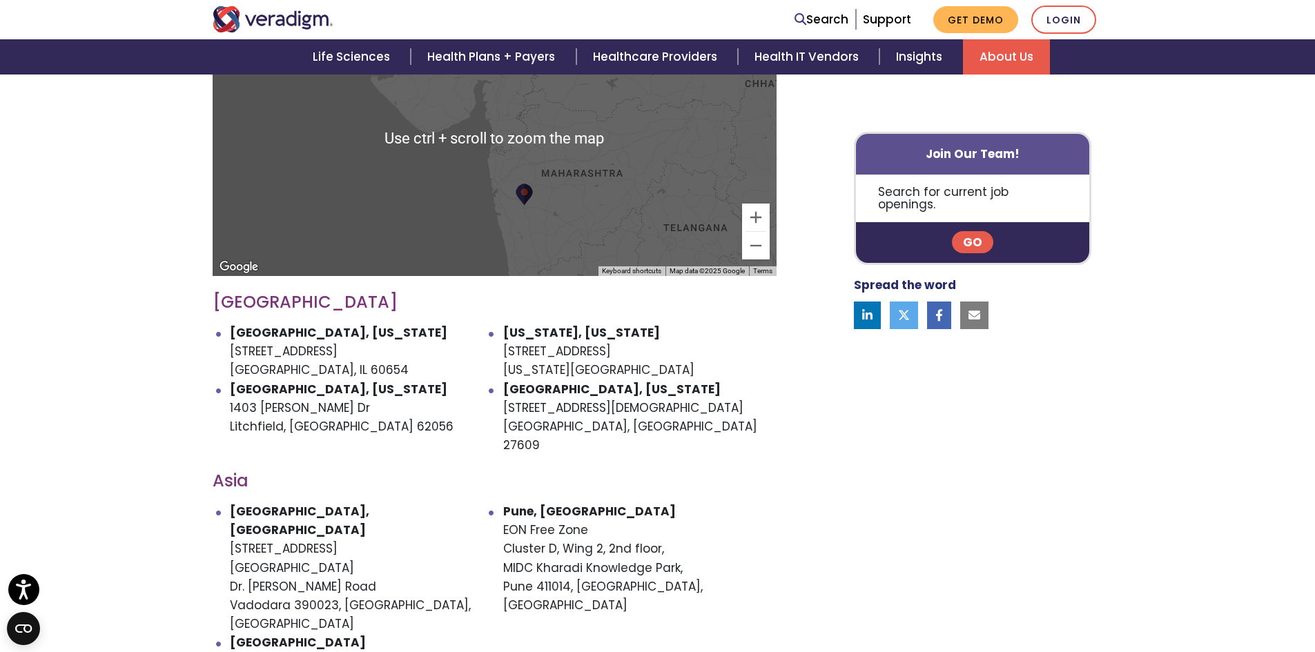
scroll to position [621, 0]
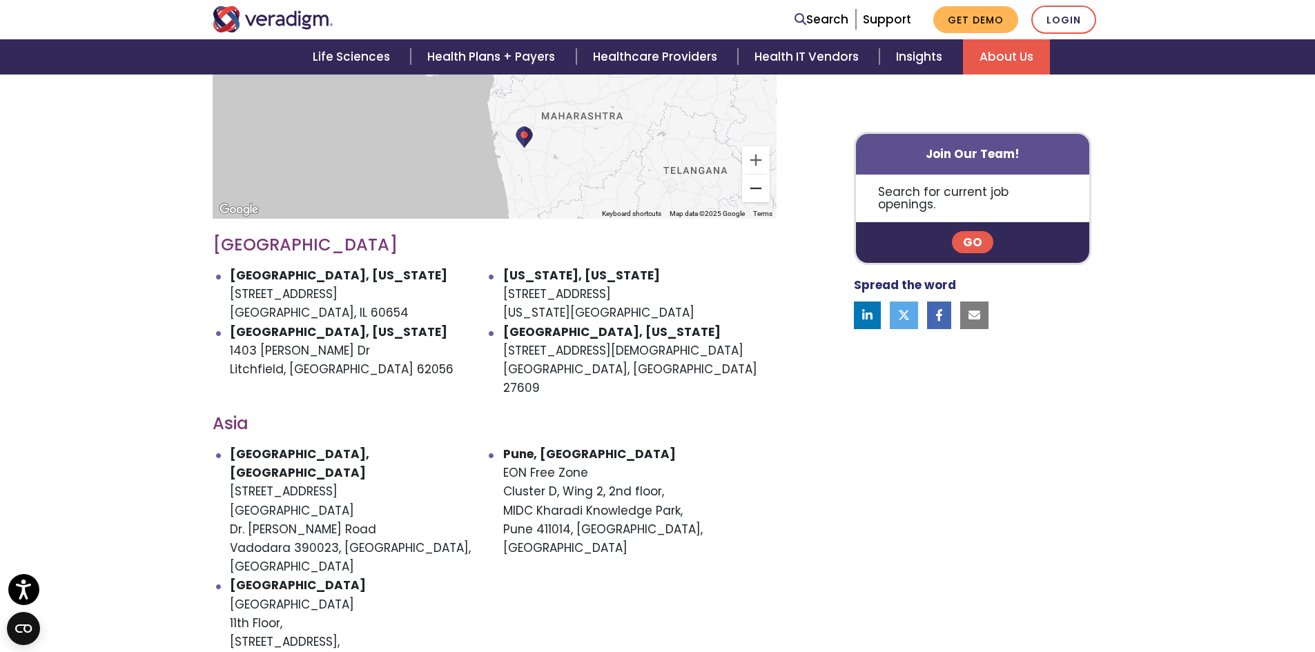
click at [755, 175] on button "Zoom out" at bounding box center [756, 189] width 28 height 28
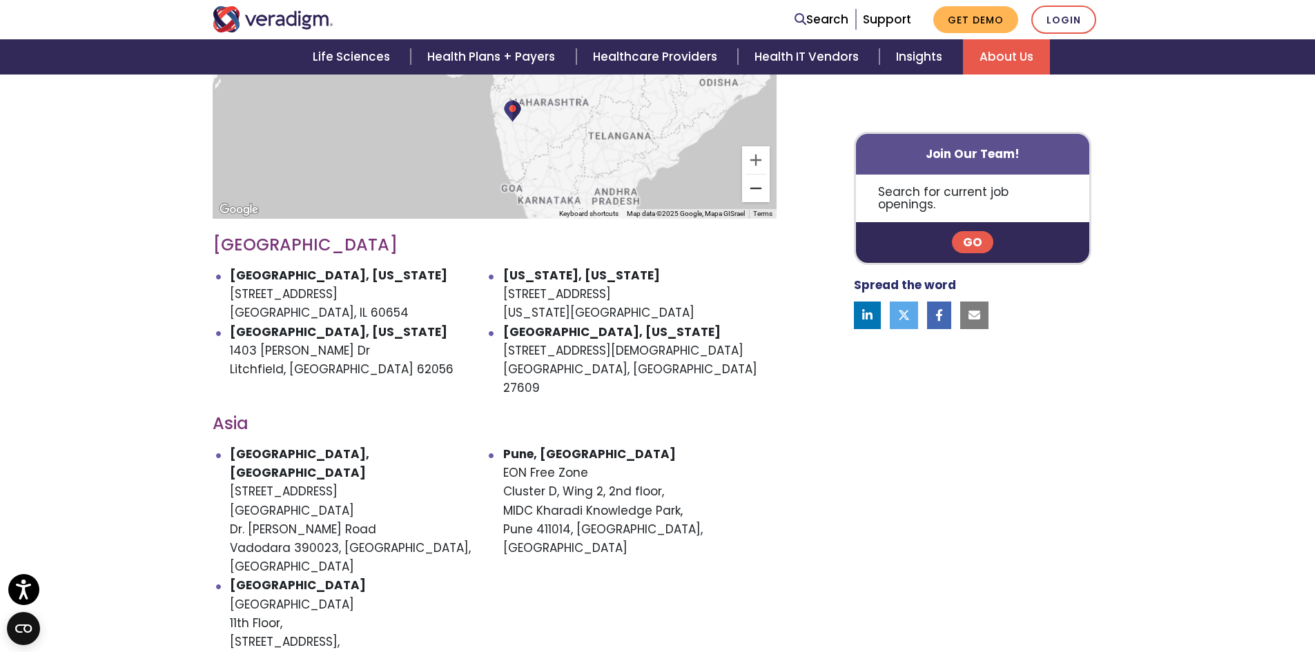
click at [755, 175] on button "Zoom out" at bounding box center [756, 189] width 28 height 28
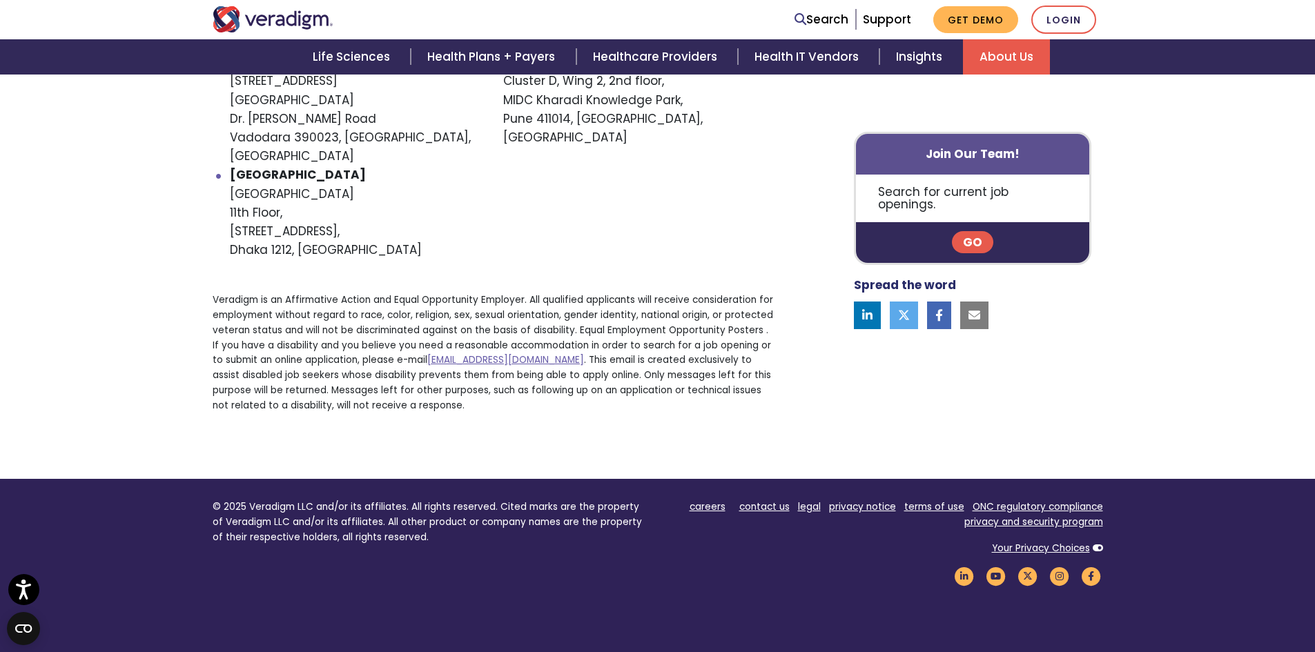
scroll to position [1011, 0]
